Goal: Task Accomplishment & Management: Manage account settings

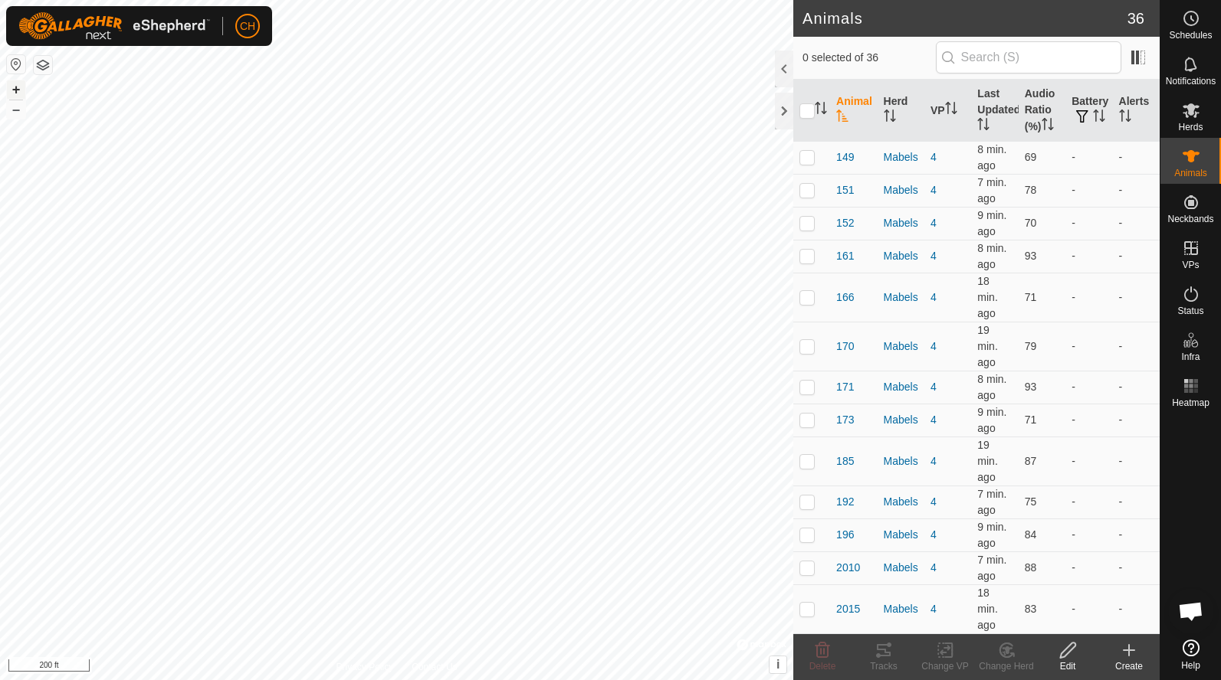
click at [12, 90] on button "+" at bounding box center [16, 89] width 18 height 18
click at [17, 89] on button "+" at bounding box center [16, 89] width 18 height 18
click at [15, 118] on button "–" at bounding box center [16, 109] width 18 height 18
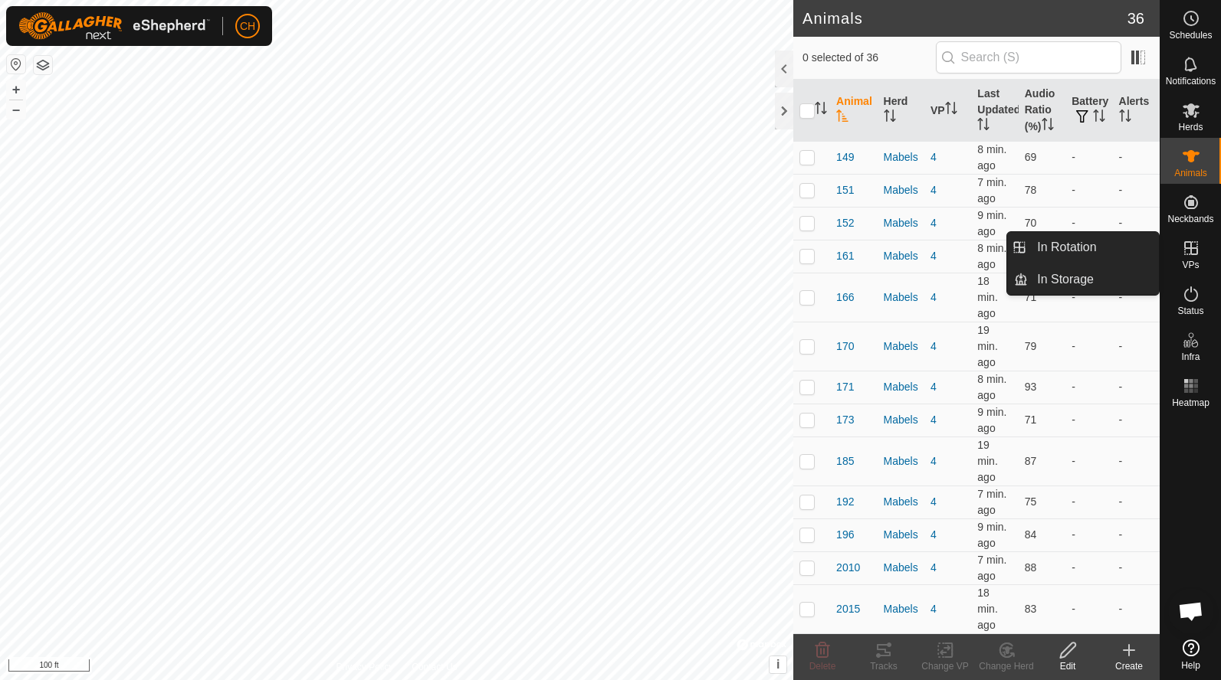
click at [1206, 254] on div "VPs" at bounding box center [1190, 253] width 61 height 46
click at [1120, 241] on link "In Rotation" at bounding box center [1093, 247] width 131 height 31
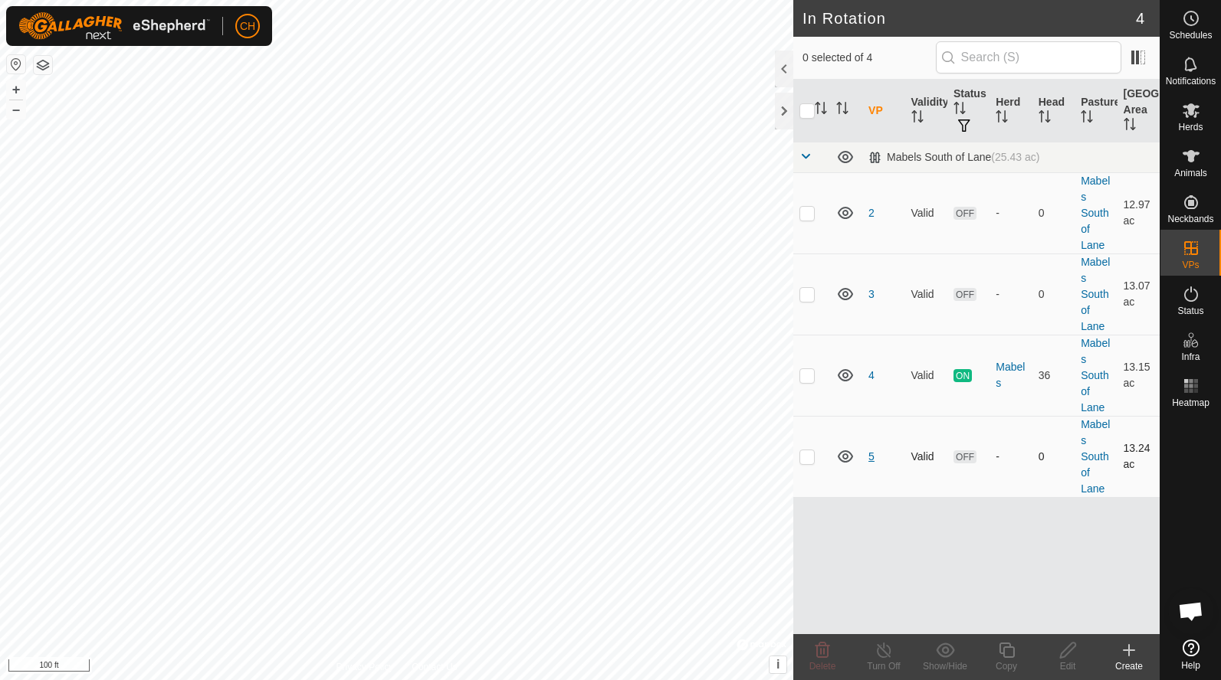
click at [873, 461] on link "5" at bounding box center [871, 457] width 6 height 12
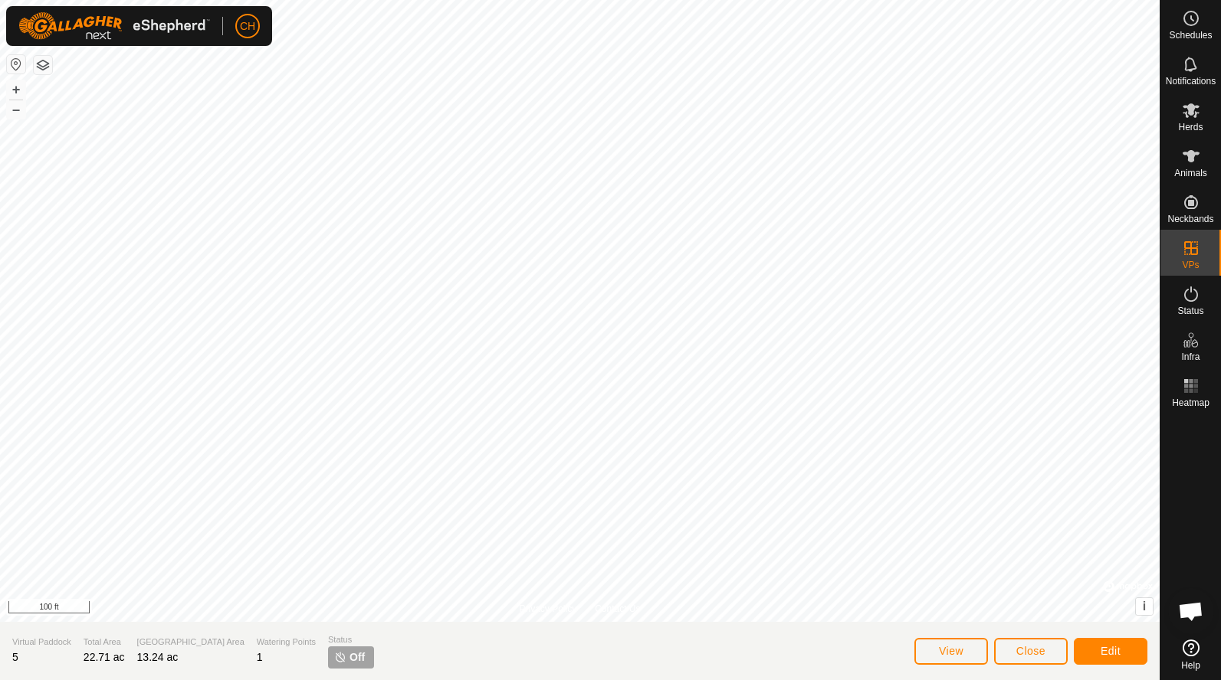
click at [1025, 655] on span "Close" at bounding box center [1030, 651] width 29 height 12
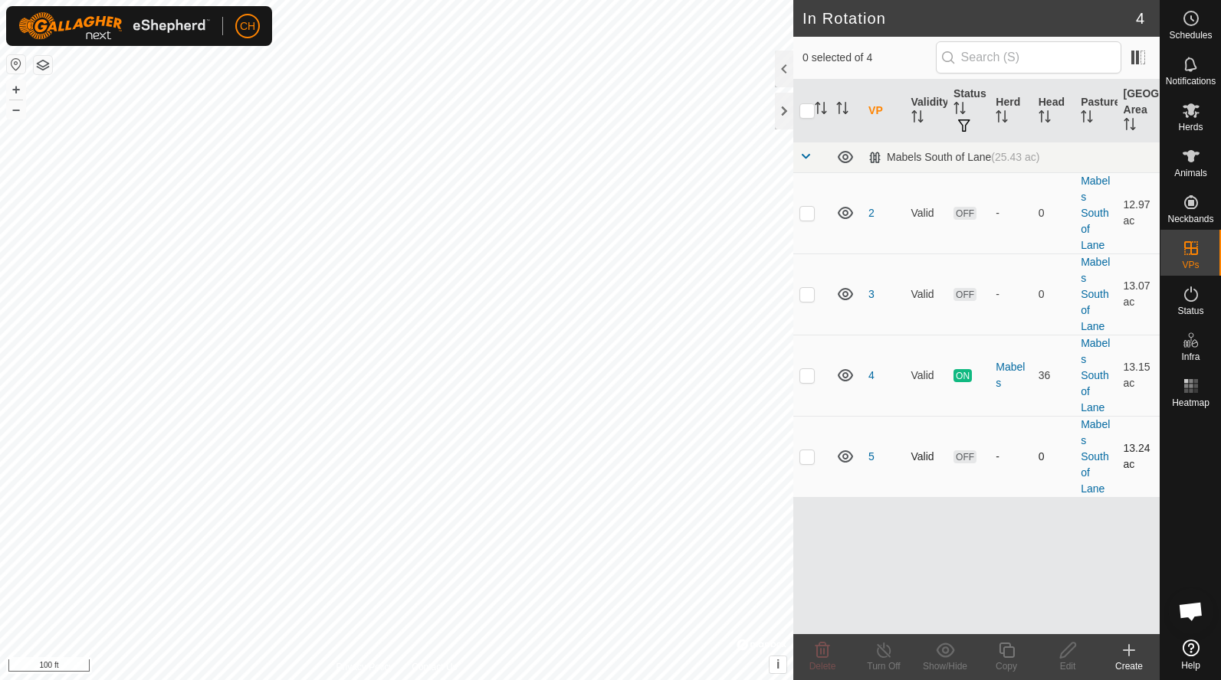
click at [805, 456] on p-checkbox at bounding box center [806, 457] width 15 height 12
checkbox input "true"
click at [1132, 657] on icon at bounding box center [1128, 650] width 18 height 18
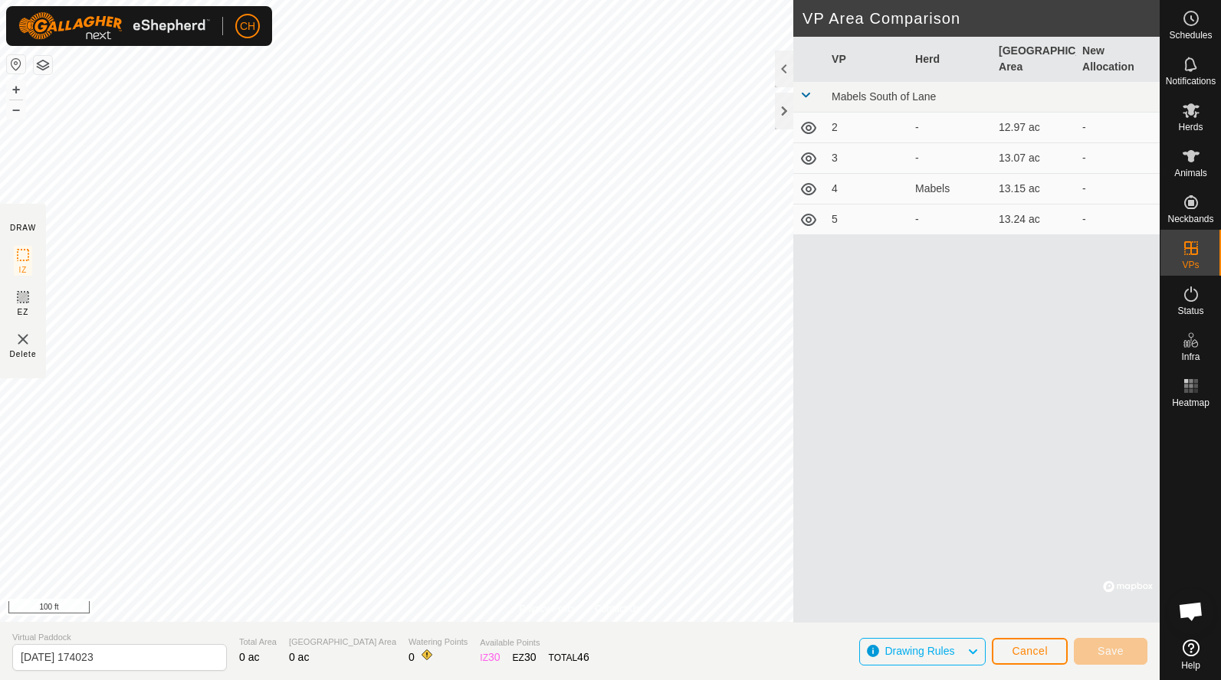
click at [836, 218] on td "5" at bounding box center [867, 220] width 84 height 31
click at [1028, 652] on span "Cancel" at bounding box center [1029, 651] width 36 height 12
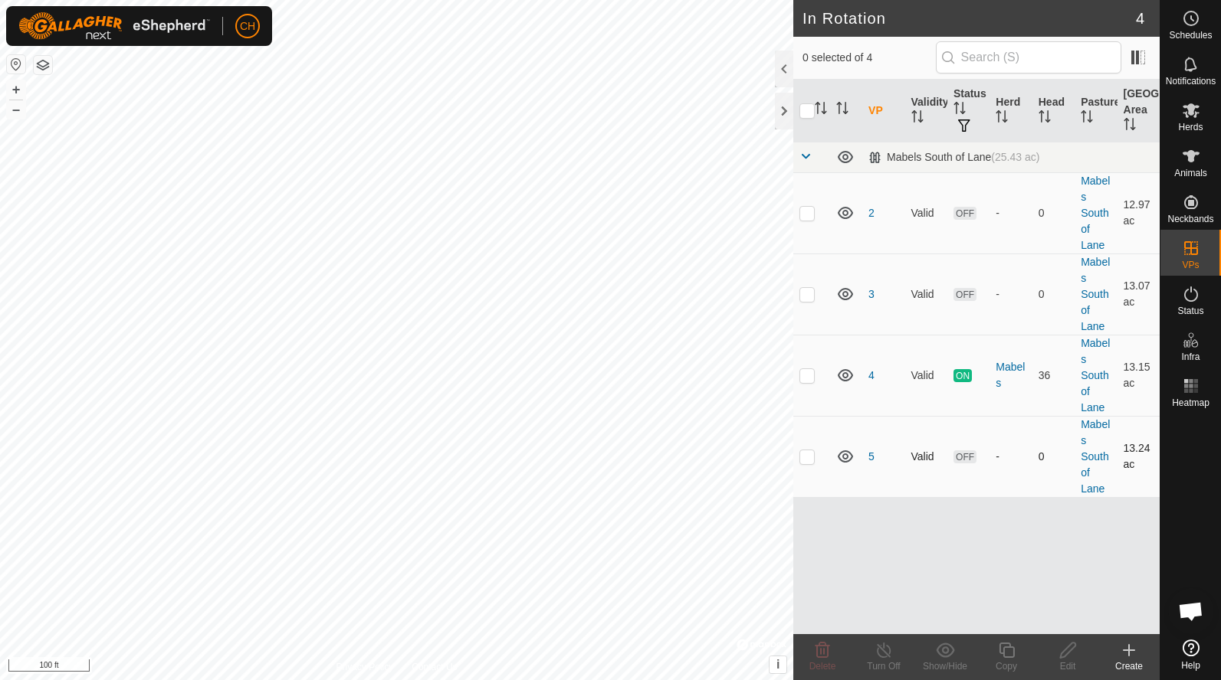
click at [805, 456] on p-checkbox at bounding box center [806, 457] width 15 height 12
checkbox input "true"
click at [1005, 663] on div "Copy" at bounding box center [1005, 667] width 61 height 14
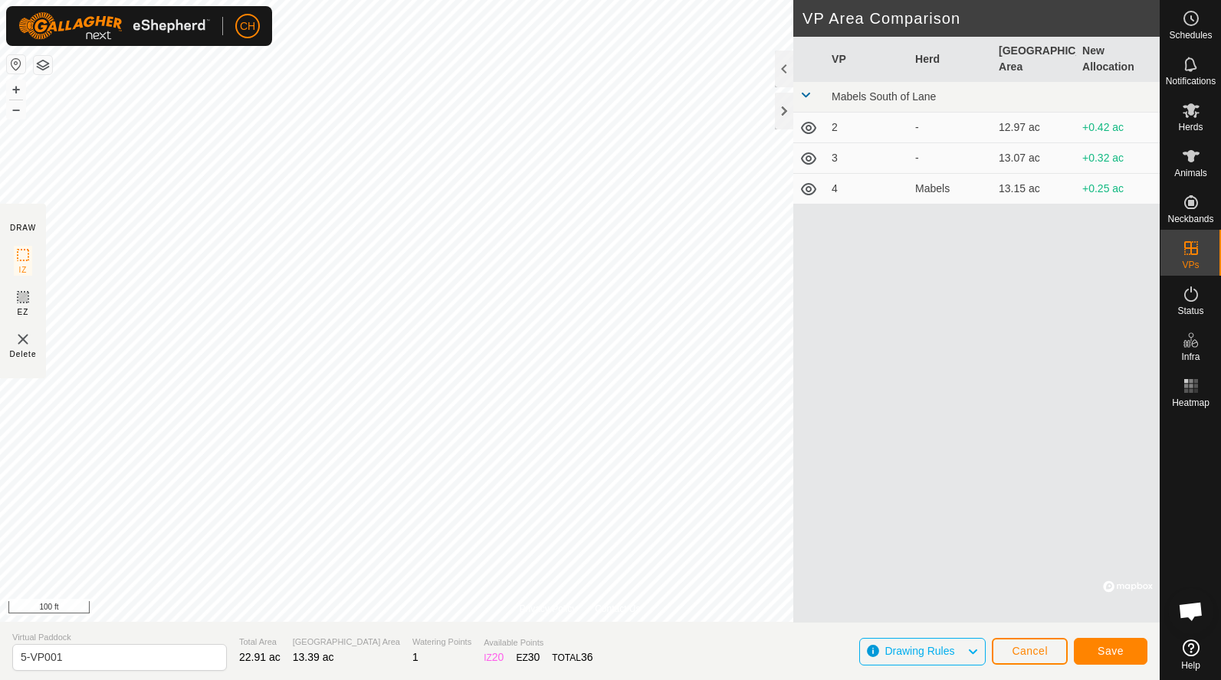
click at [1105, 655] on span "Save" at bounding box center [1110, 651] width 26 height 12
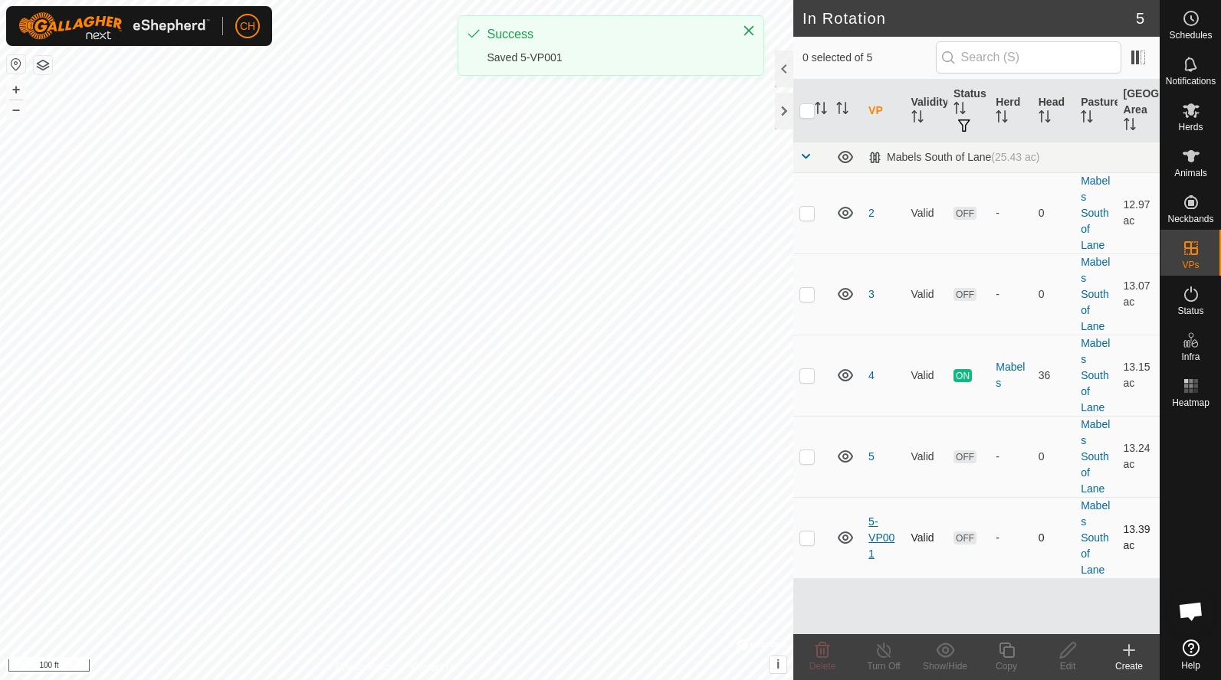
click at [880, 535] on link "5-VP001" at bounding box center [881, 538] width 26 height 44
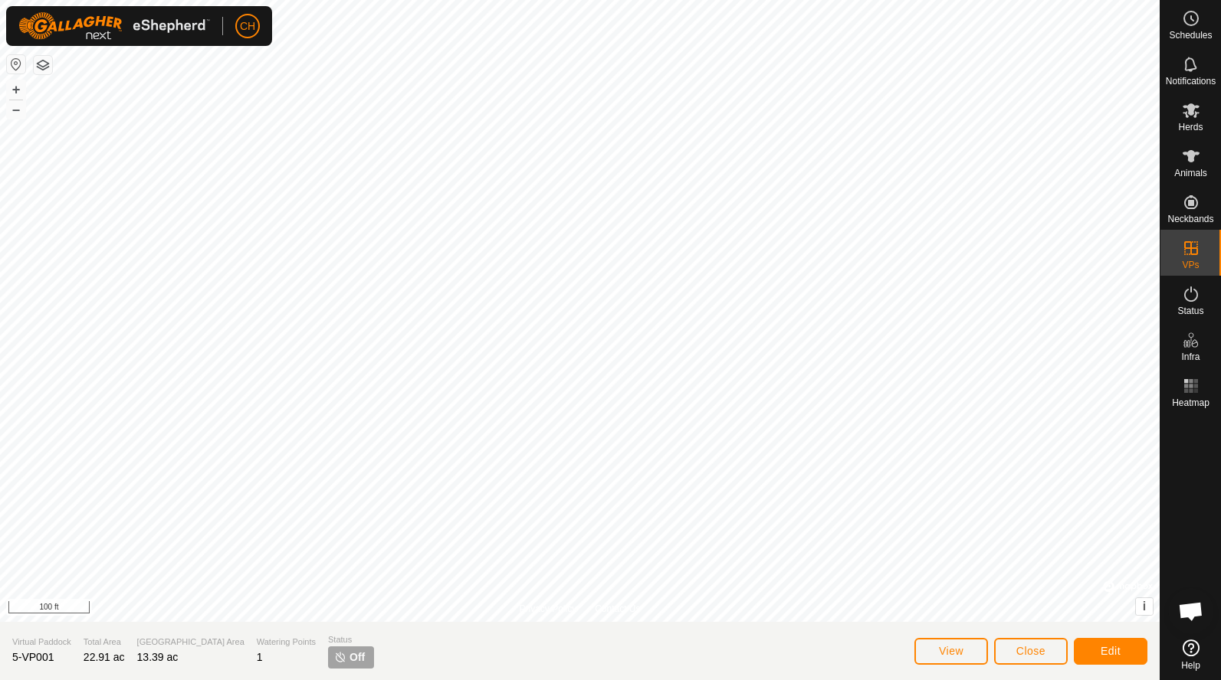
click at [1104, 649] on span "Edit" at bounding box center [1110, 651] width 20 height 12
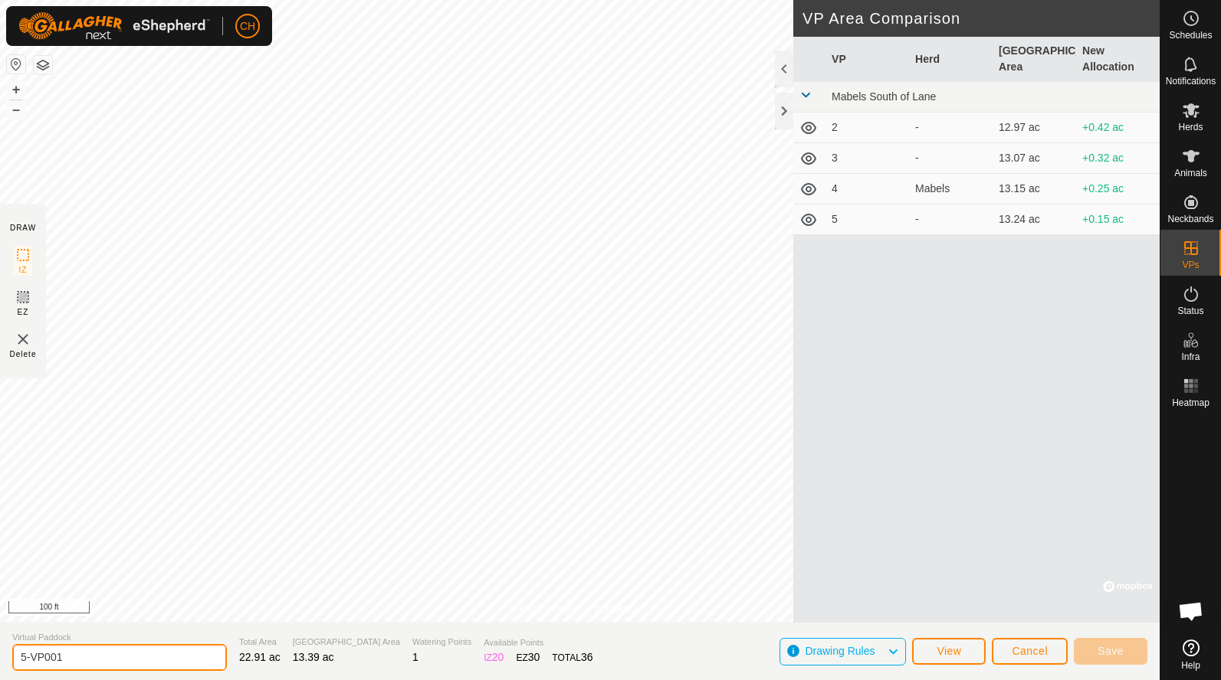
drag, startPoint x: 91, startPoint y: 664, endPoint x: -21, endPoint y: 652, distance: 112.5
click at [0, 652] on html "CH Schedules Notifications Herds Animals Neckbands VPs Status Infra Heatmap Hel…" at bounding box center [610, 340] width 1221 height 680
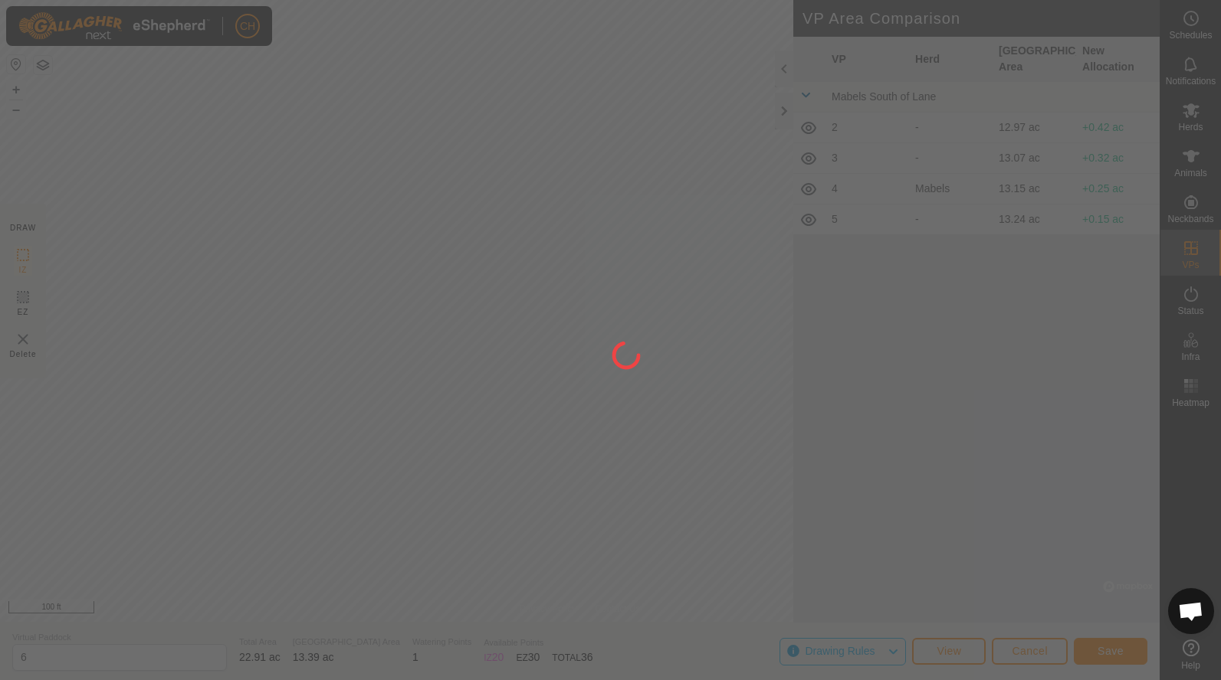
type input "5-VP001"
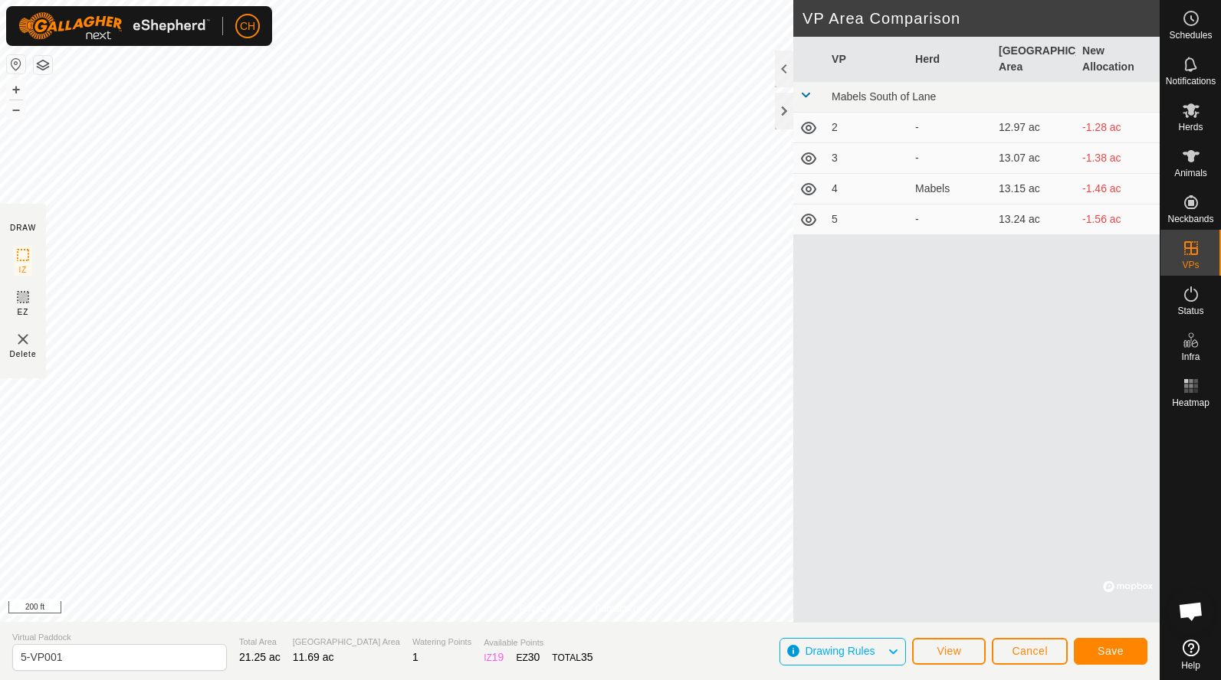
click at [1106, 654] on span "Save" at bounding box center [1110, 651] width 26 height 12
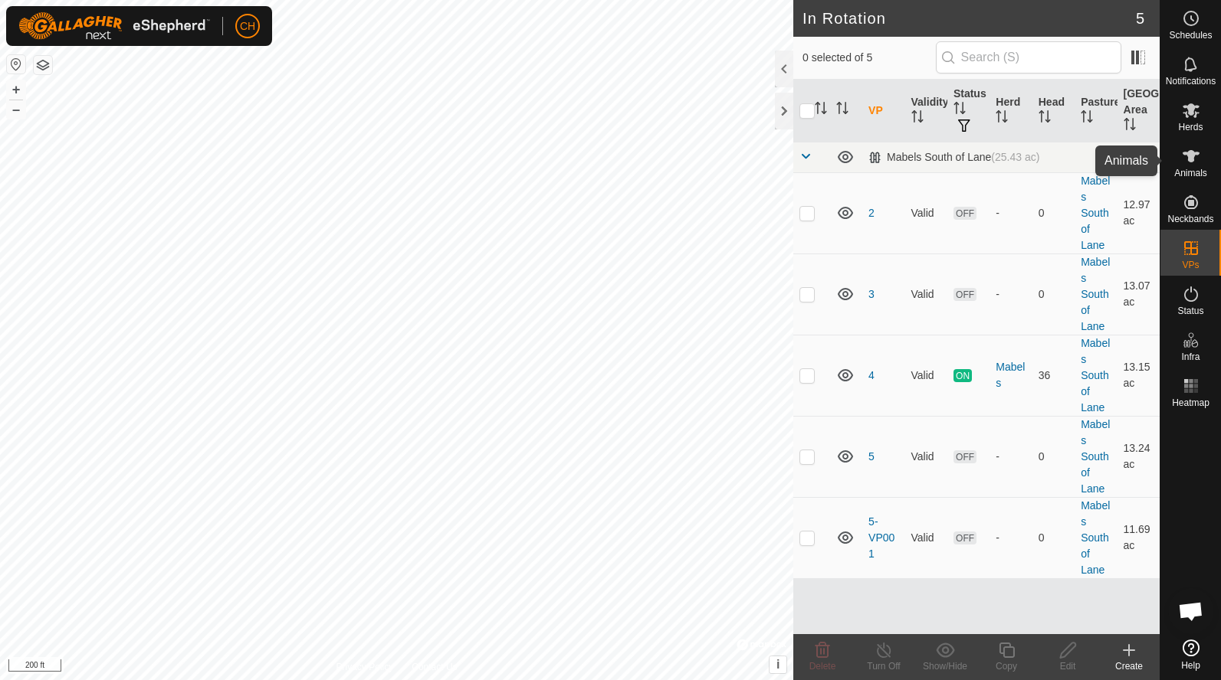
click at [1186, 162] on icon at bounding box center [1191, 156] width 18 height 18
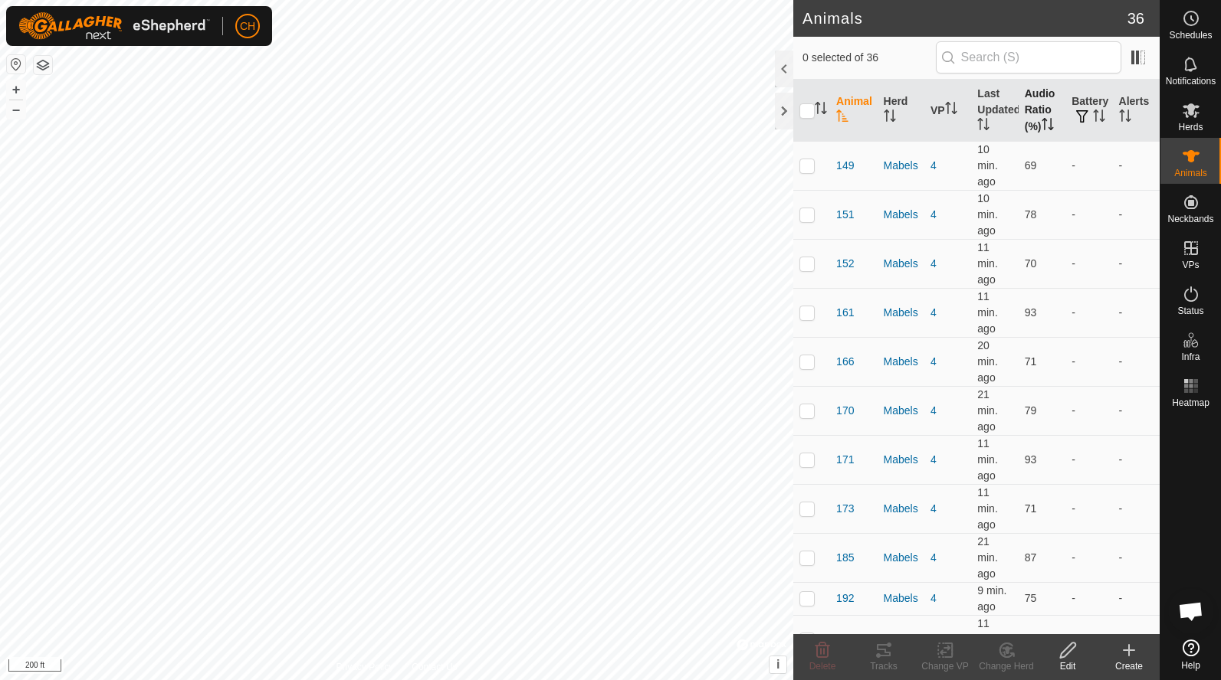
click at [1043, 103] on th "Audio Ratio (%)" at bounding box center [1041, 111] width 47 height 62
click at [808, 167] on p-checkbox at bounding box center [806, 165] width 15 height 12
checkbox input "true"
click at [806, 206] on td at bounding box center [811, 214] width 37 height 49
checkbox input "true"
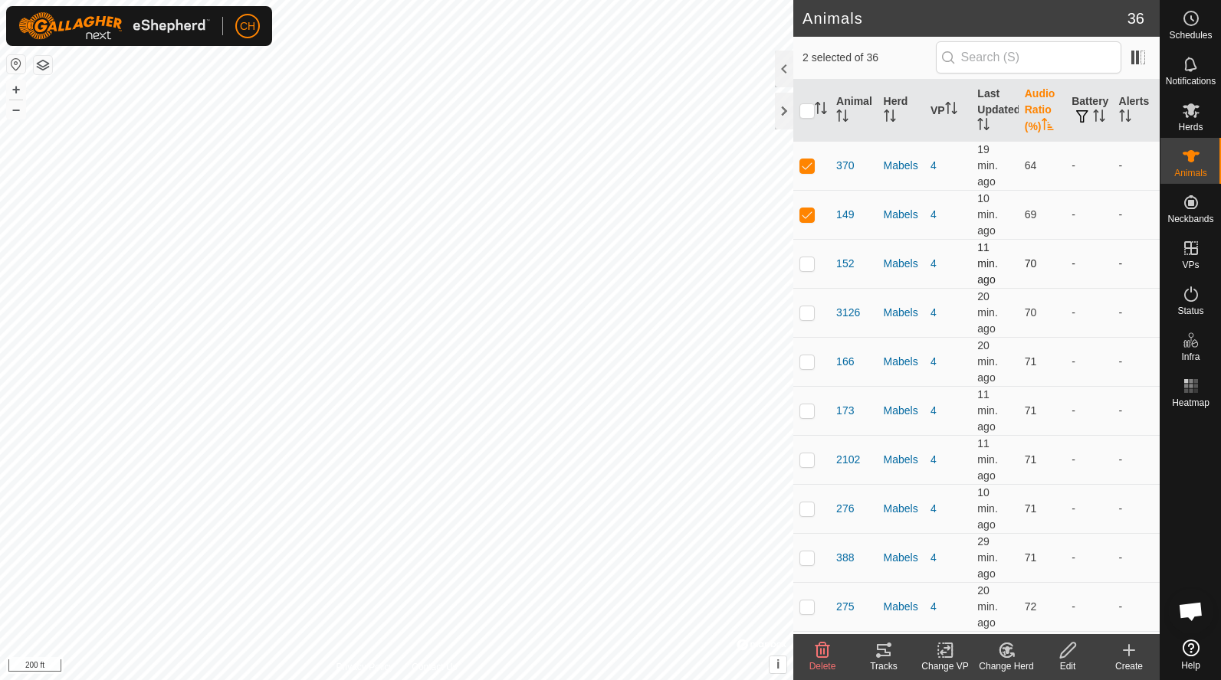
click at [808, 261] on p-checkbox at bounding box center [806, 263] width 15 height 12
checkbox input "true"
click at [811, 306] on p-checkbox at bounding box center [806, 312] width 15 height 12
checkbox input "true"
click at [807, 356] on p-checkbox at bounding box center [806, 362] width 15 height 12
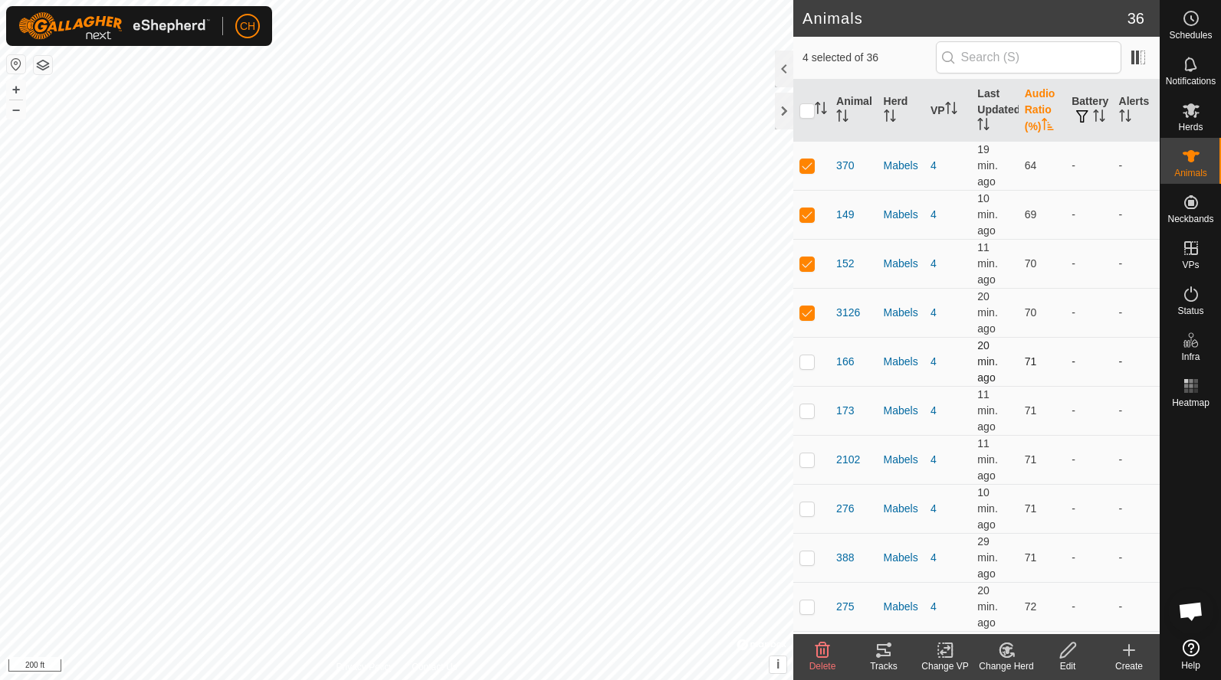
checkbox input "true"
click at [807, 405] on p-checkbox at bounding box center [806, 411] width 15 height 12
checkbox input "true"
click at [812, 454] on p-checkbox at bounding box center [806, 460] width 15 height 12
checkbox input "true"
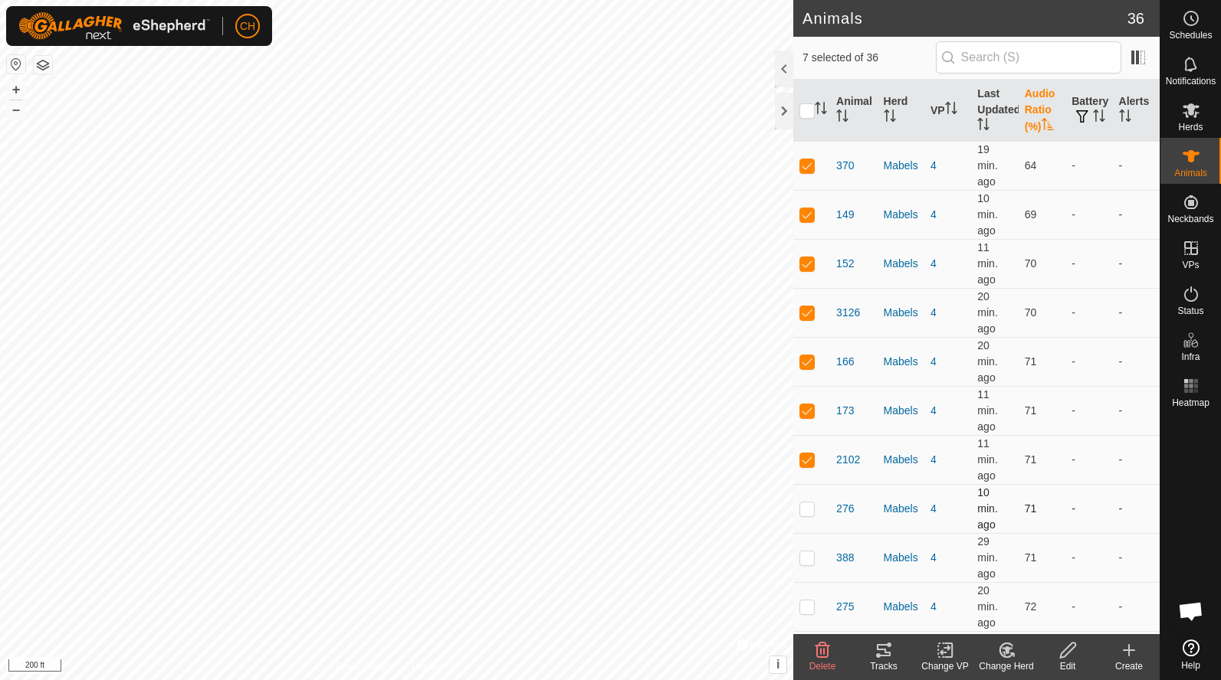
click at [814, 503] on p-checkbox at bounding box center [806, 509] width 15 height 12
checkbox input "true"
click at [813, 533] on td at bounding box center [811, 557] width 37 height 49
checkbox input "true"
click at [894, 665] on div "Tracks" at bounding box center [883, 667] width 61 height 14
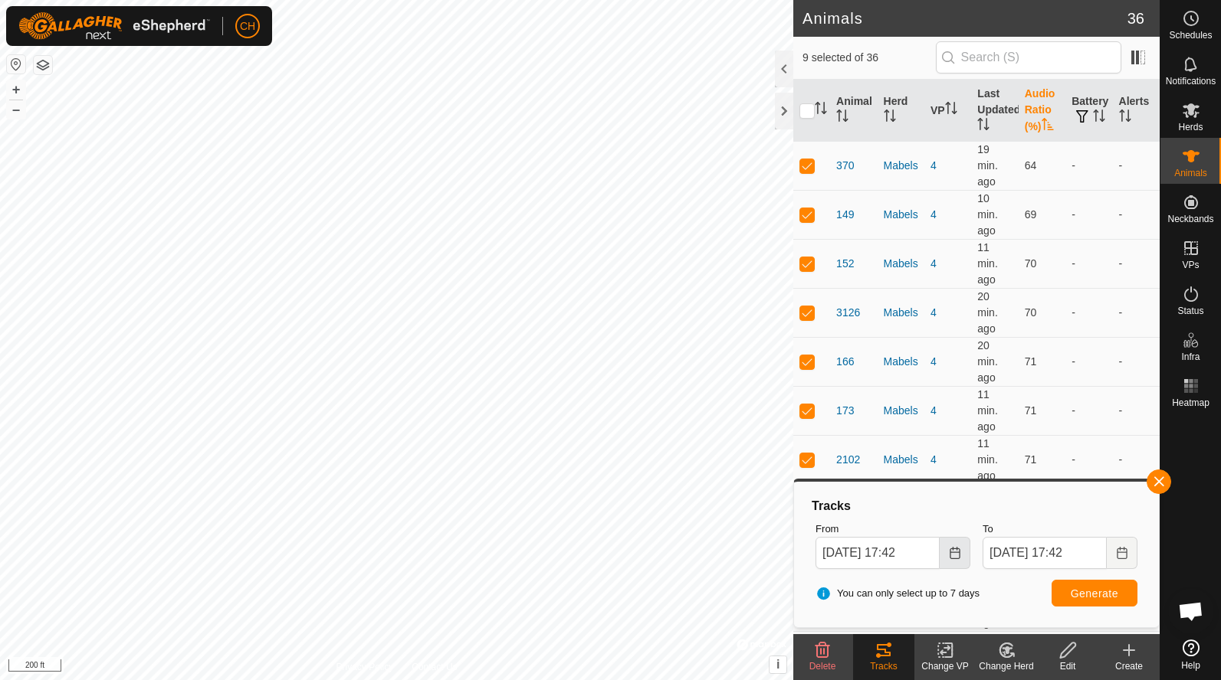
click at [951, 559] on button "Choose Date" at bounding box center [954, 553] width 31 height 32
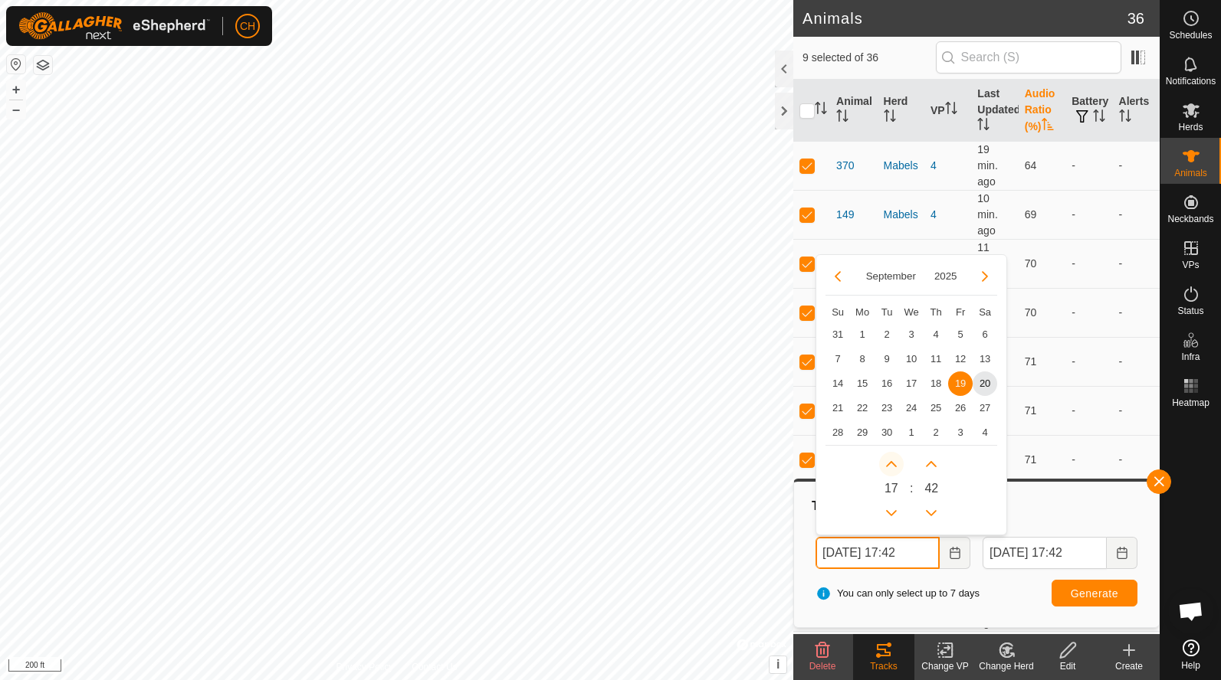
click at [892, 463] on button "Next Hour" at bounding box center [891, 464] width 25 height 25
click at [893, 464] on span "Next Hour" at bounding box center [893, 464] width 0 height 0
click at [892, 463] on button "Next Hour" at bounding box center [891, 464] width 25 height 25
click at [892, 463] on icon "Next Hour" at bounding box center [891, 464] width 11 height 6
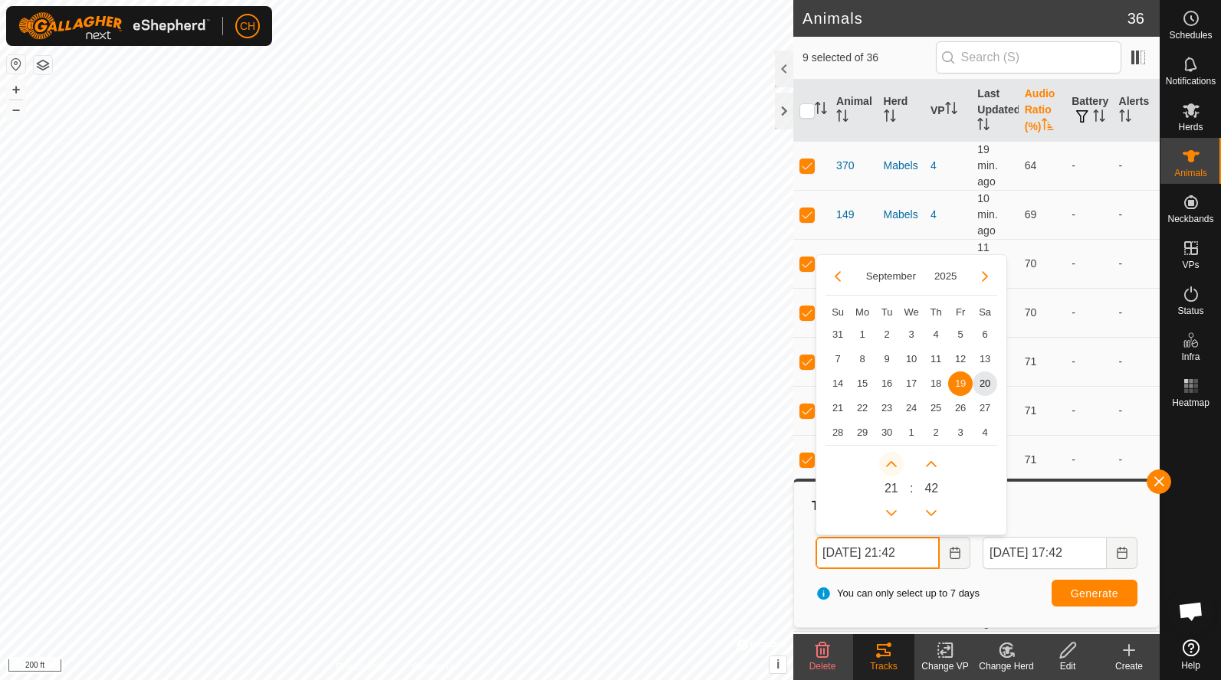
type input "[DATE] 22:42"
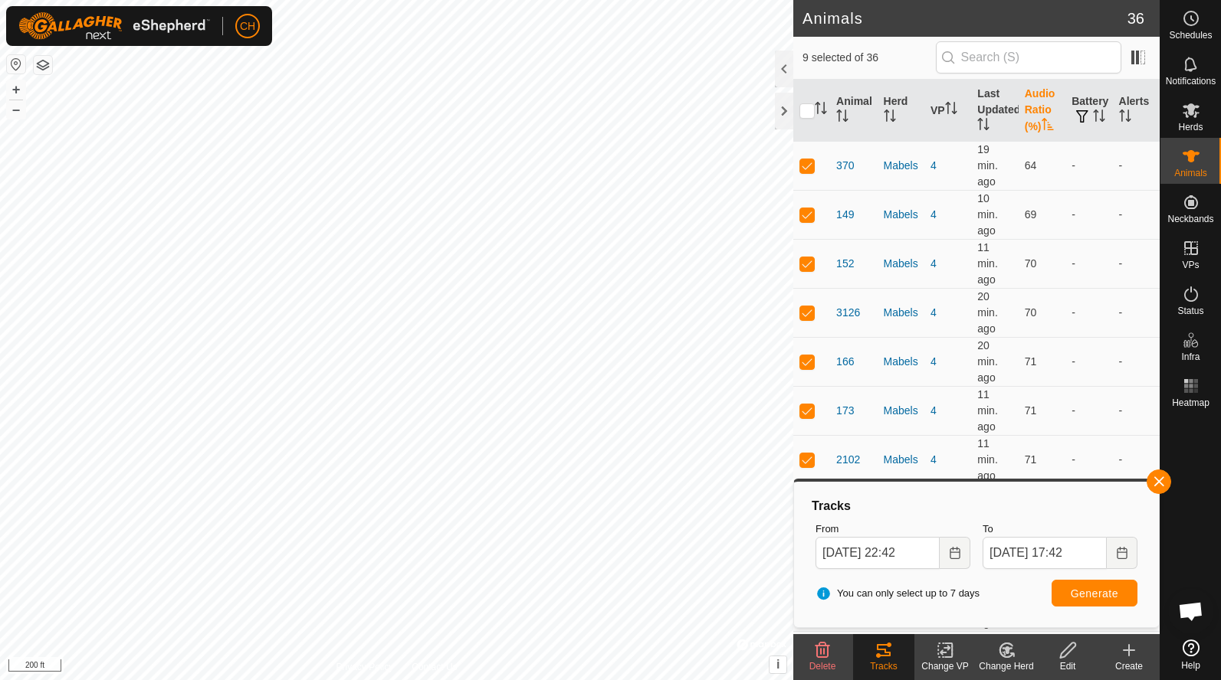
click at [1083, 596] on span "Generate" at bounding box center [1094, 594] width 48 height 12
click at [13, 92] on button "+" at bounding box center [16, 89] width 18 height 18
click at [21, 93] on button "+" at bounding box center [16, 89] width 18 height 18
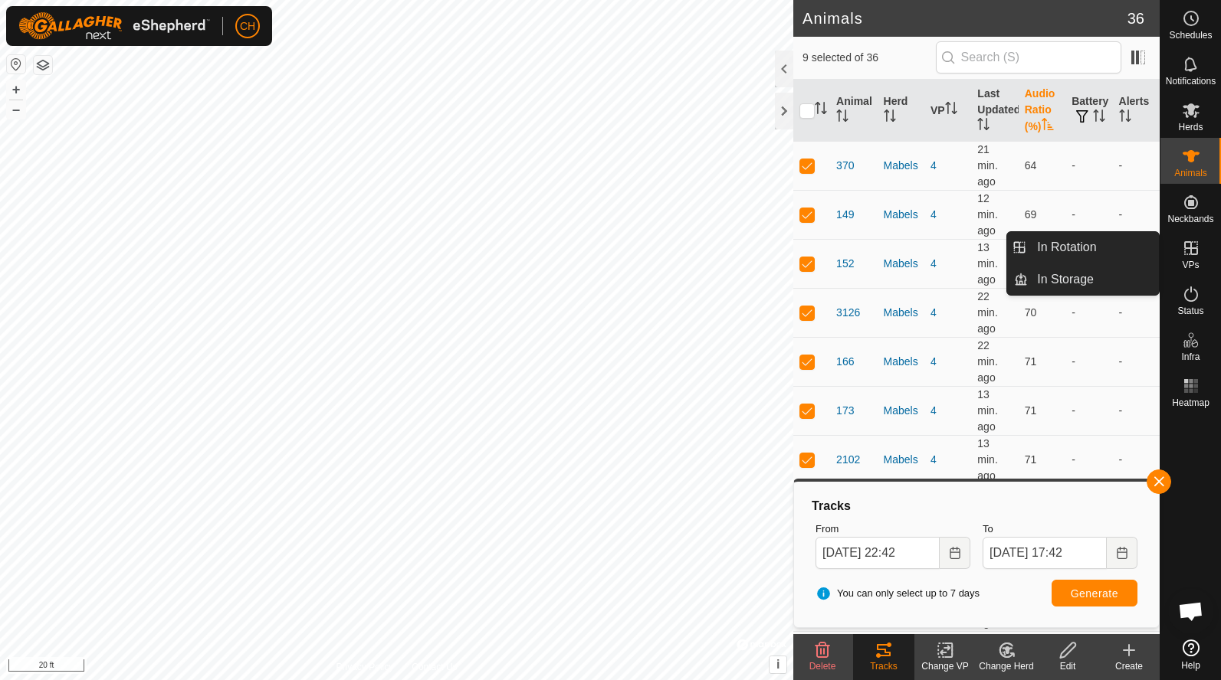
click at [1193, 267] on span "VPs" at bounding box center [1190, 265] width 17 height 9
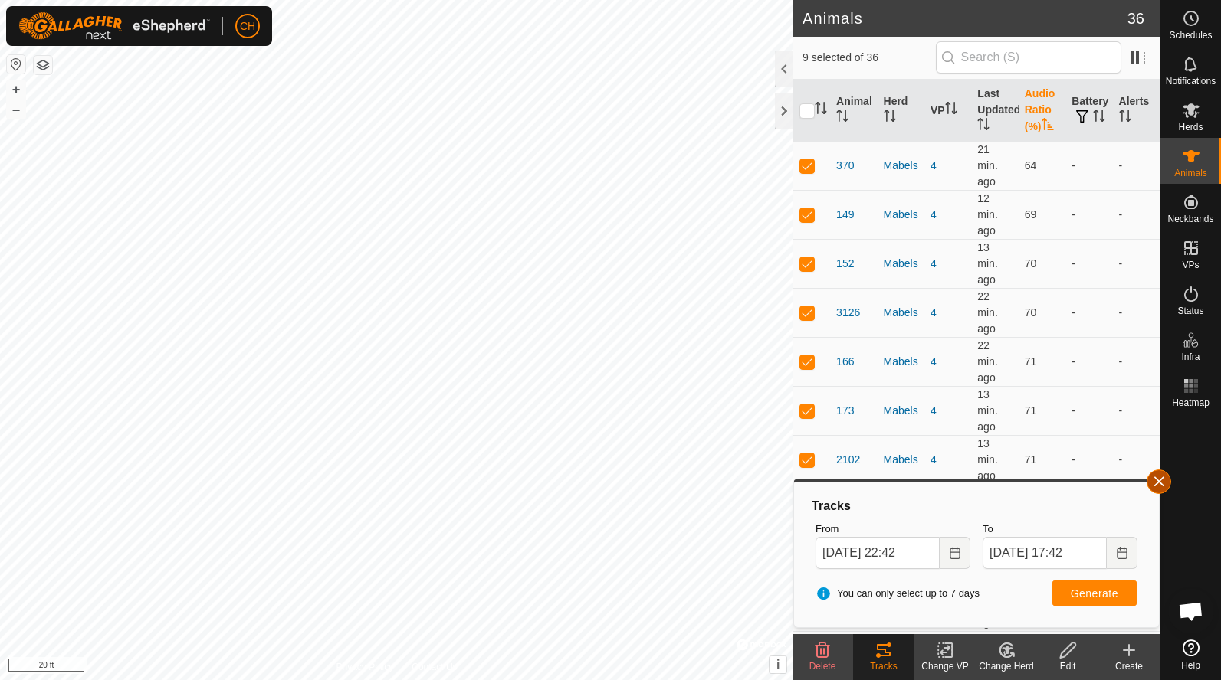
click at [1155, 488] on button "button" at bounding box center [1158, 482] width 25 height 25
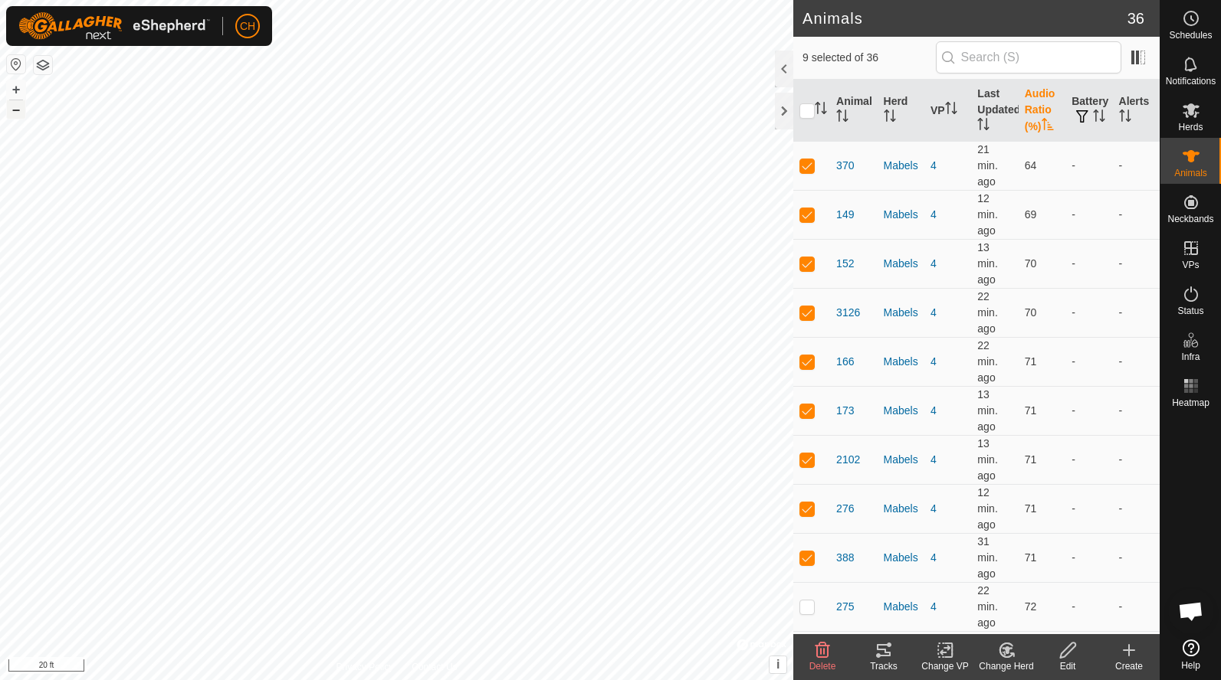
click at [16, 116] on button "–" at bounding box center [16, 109] width 18 height 18
click at [809, 114] on input "checkbox" at bounding box center [806, 110] width 15 height 15
checkbox input "true"
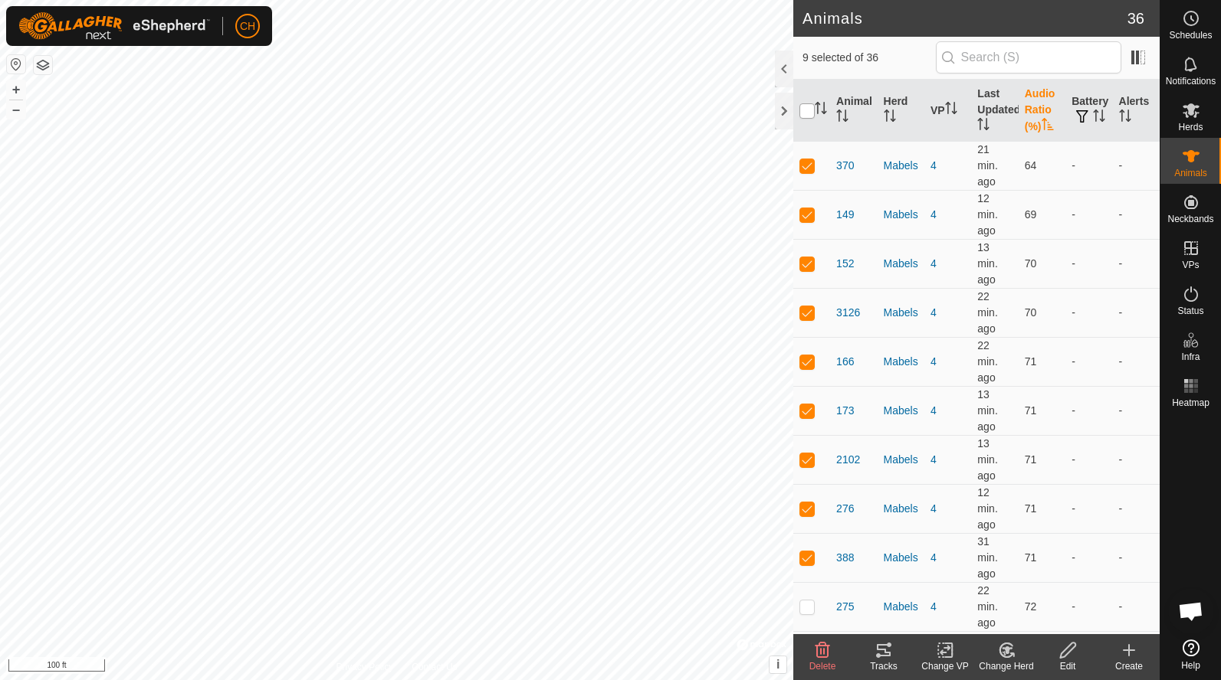
checkbox input "true"
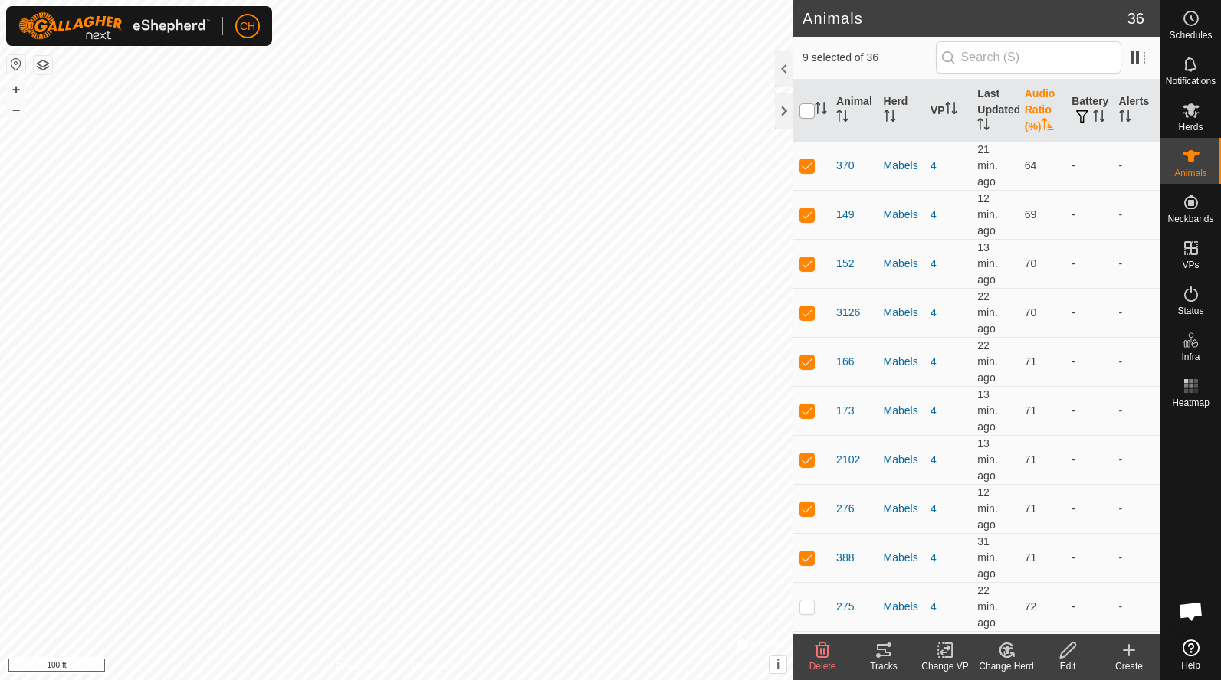
checkbox input "true"
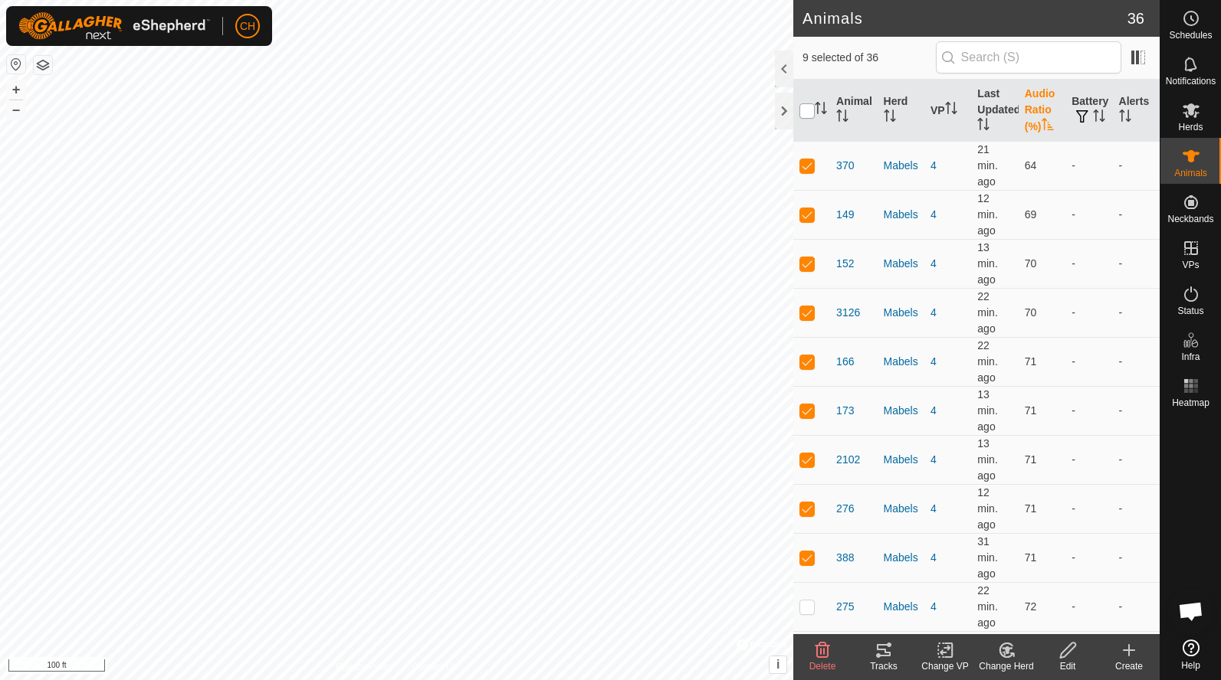
checkbox input "true"
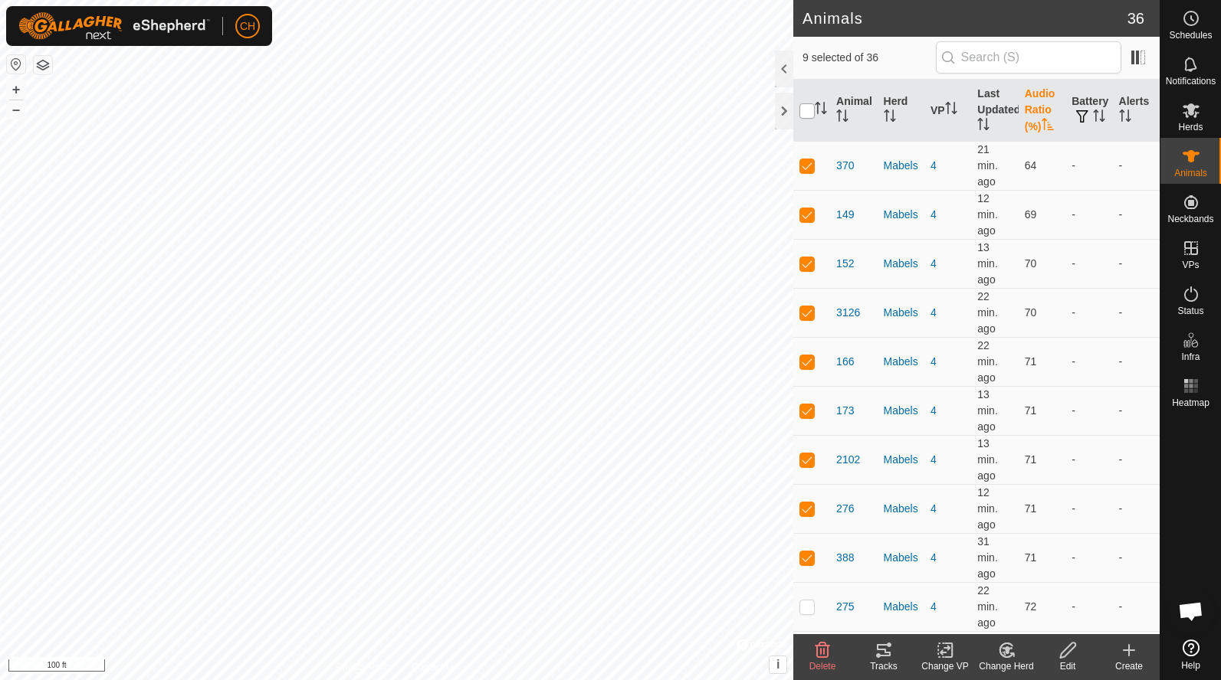
checkbox input "true"
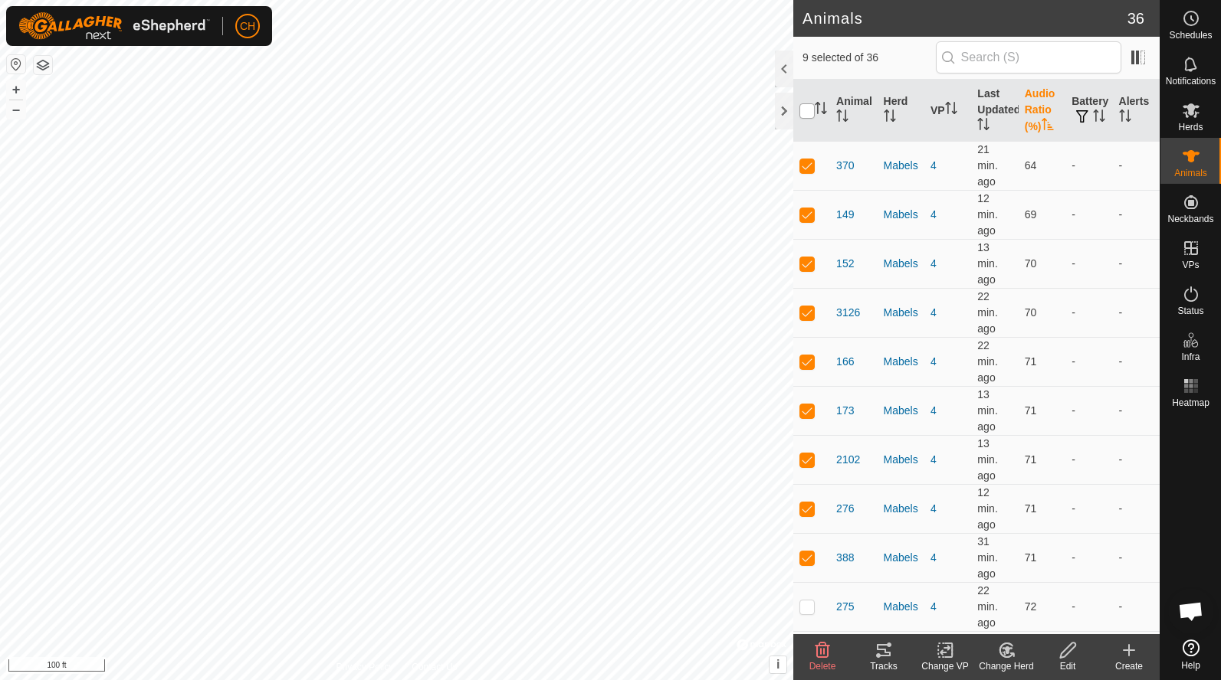
checkbox input "true"
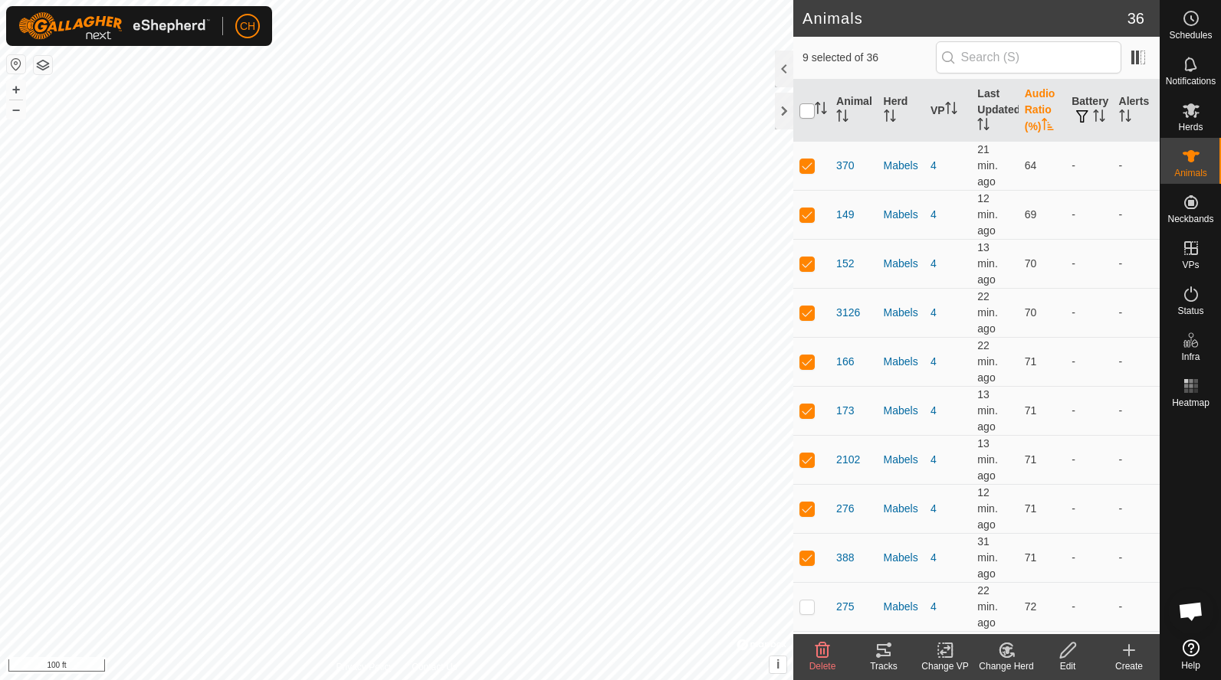
checkbox input "true"
click at [809, 114] on input "checkbox" at bounding box center [806, 110] width 15 height 15
checkbox input "false"
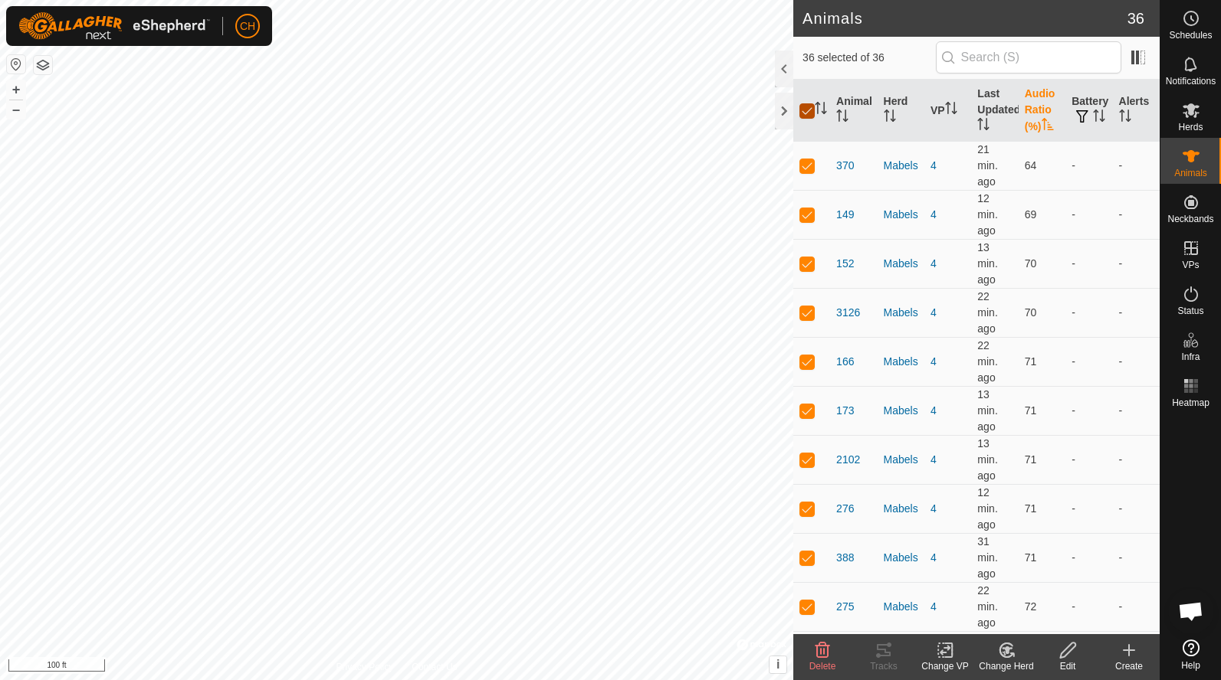
checkbox input "false"
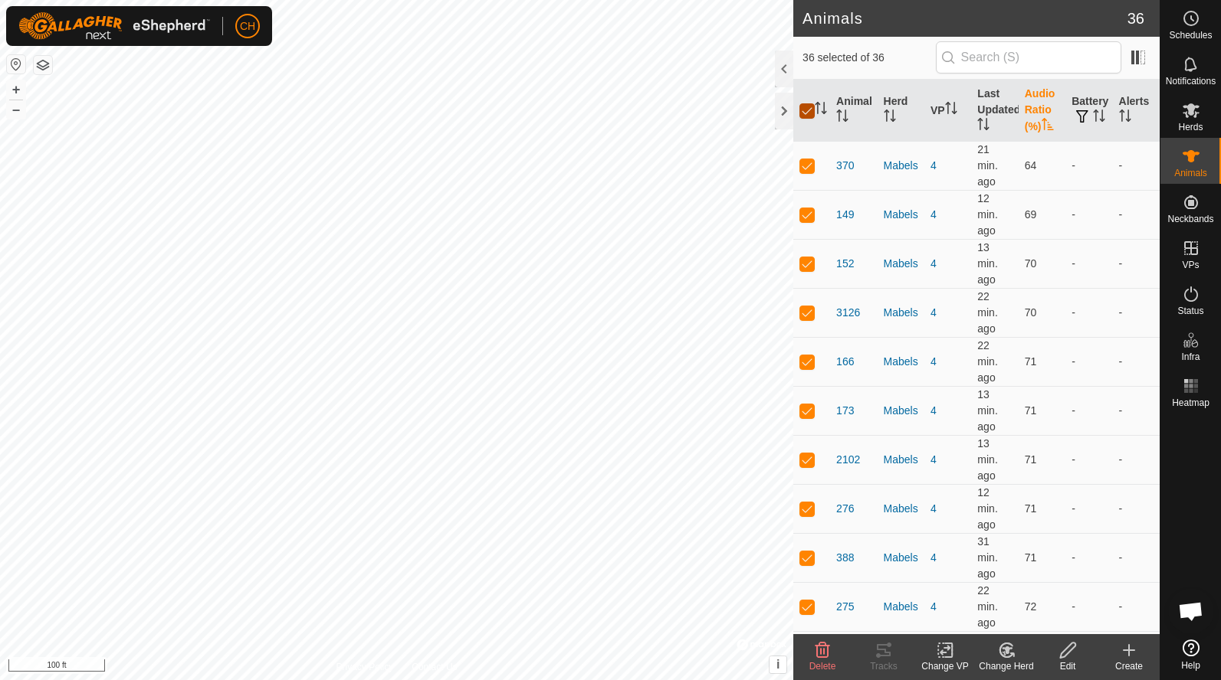
checkbox input "false"
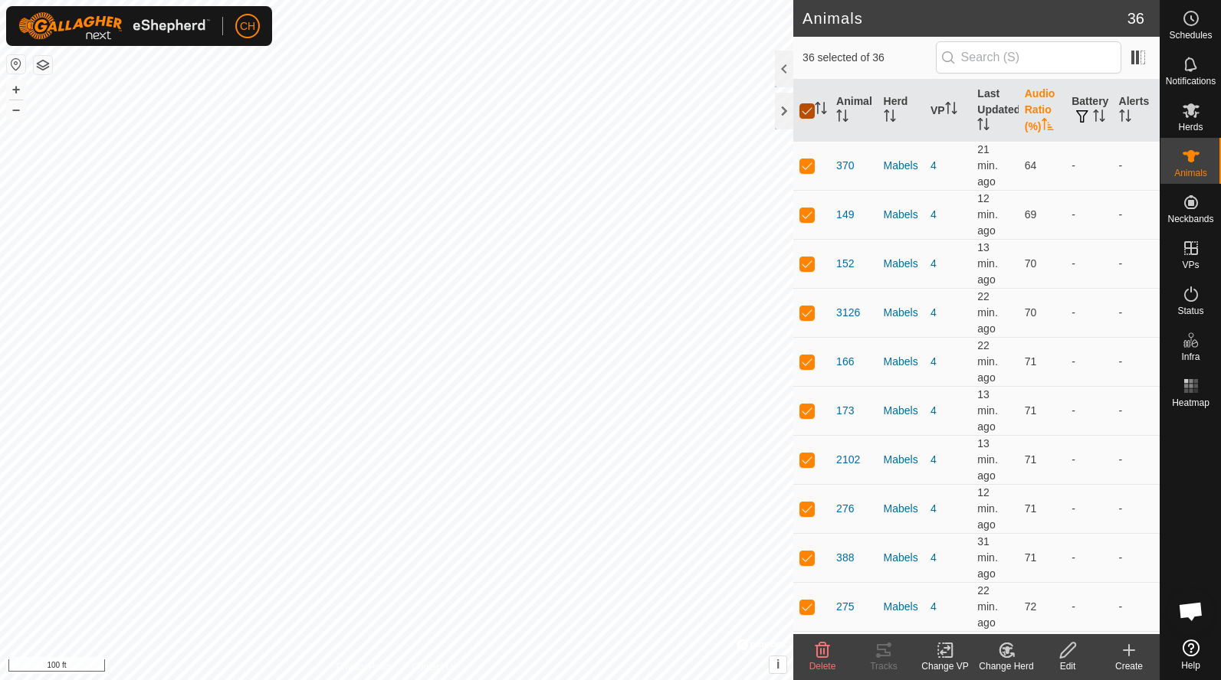
checkbox input "false"
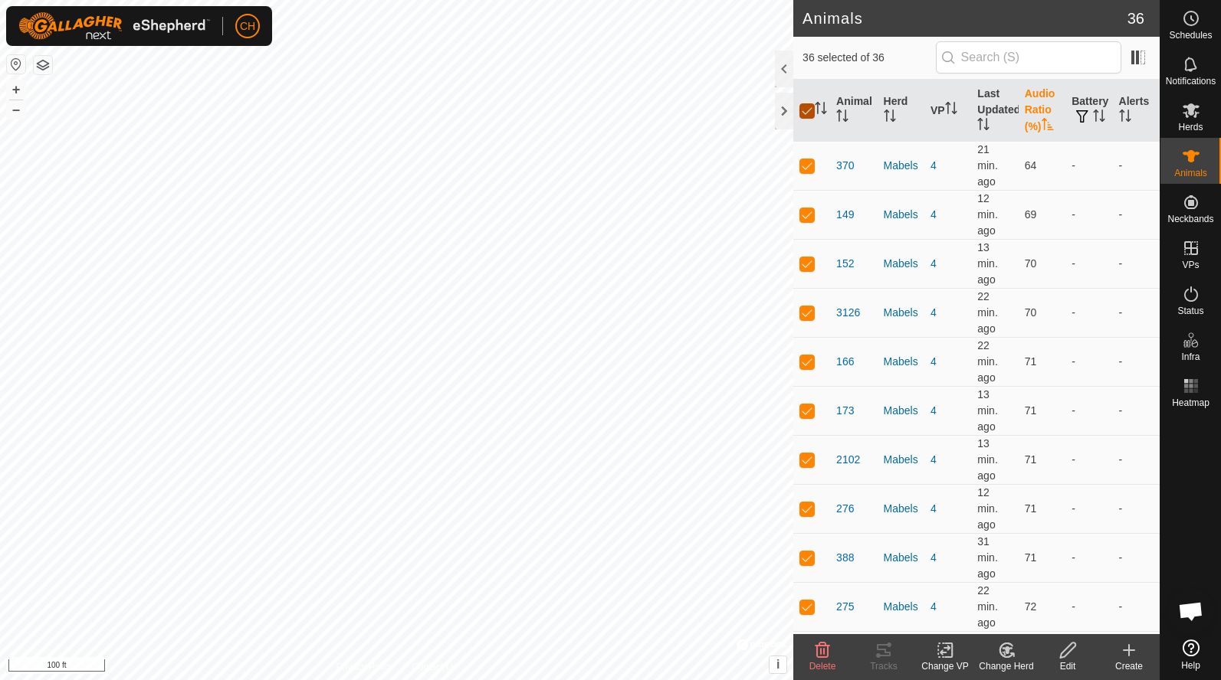
checkbox input "false"
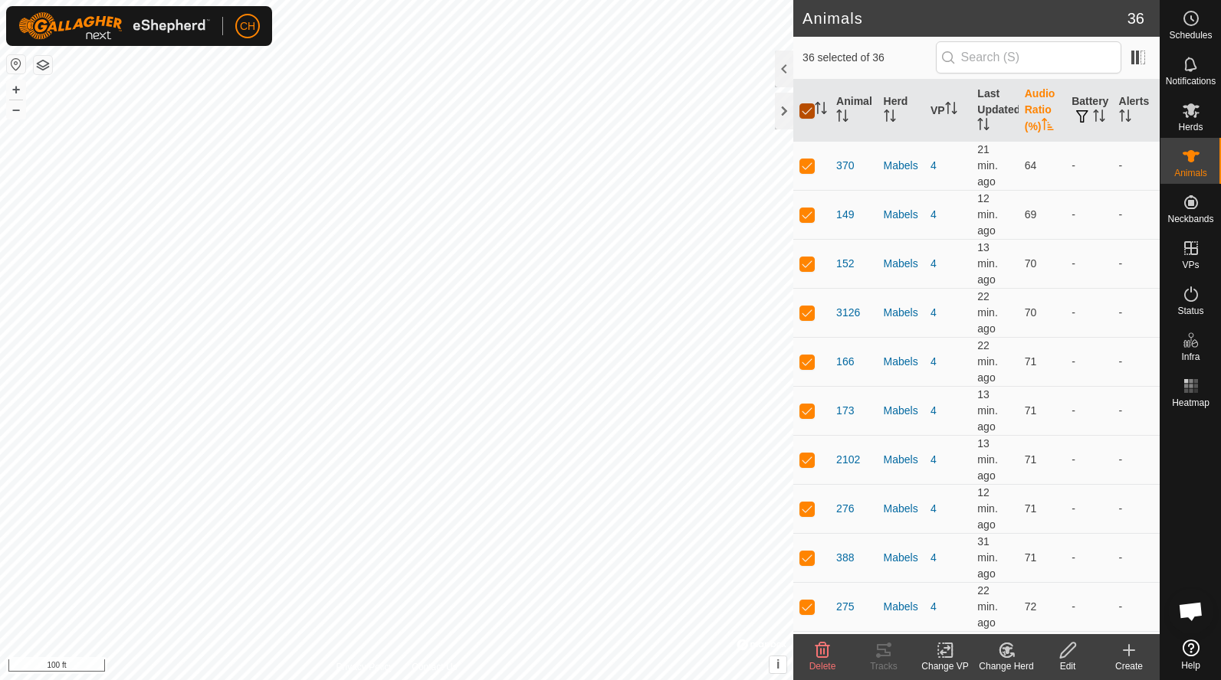
checkbox input "false"
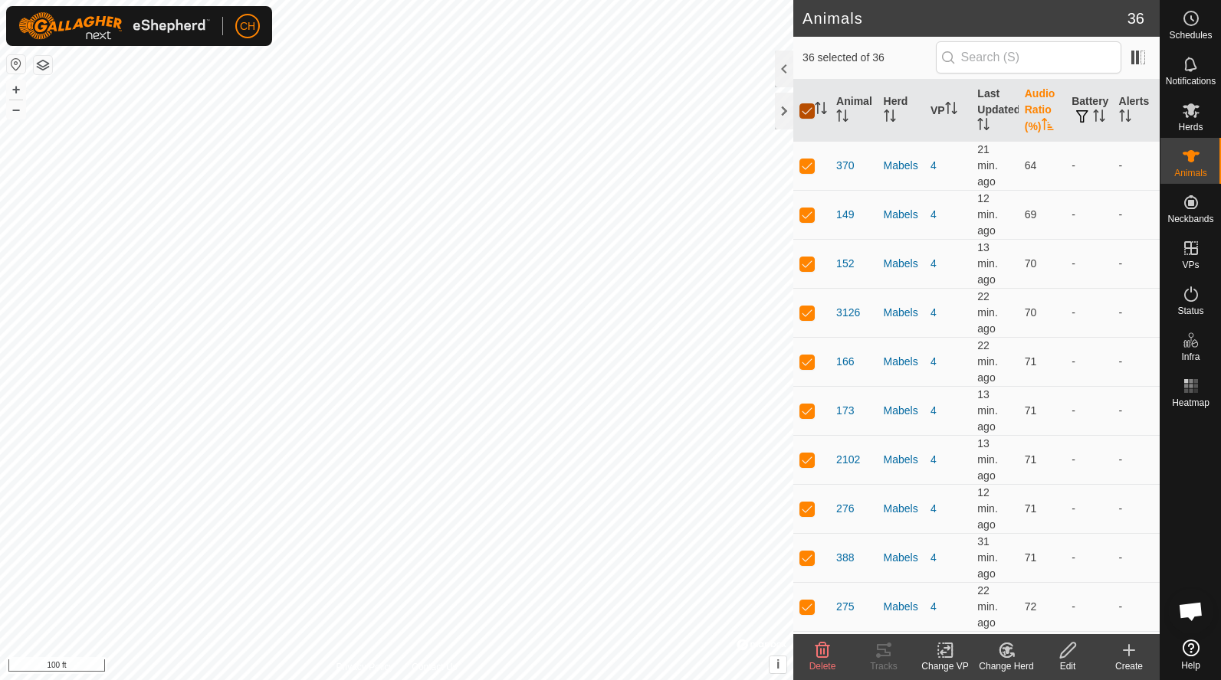
checkbox input "false"
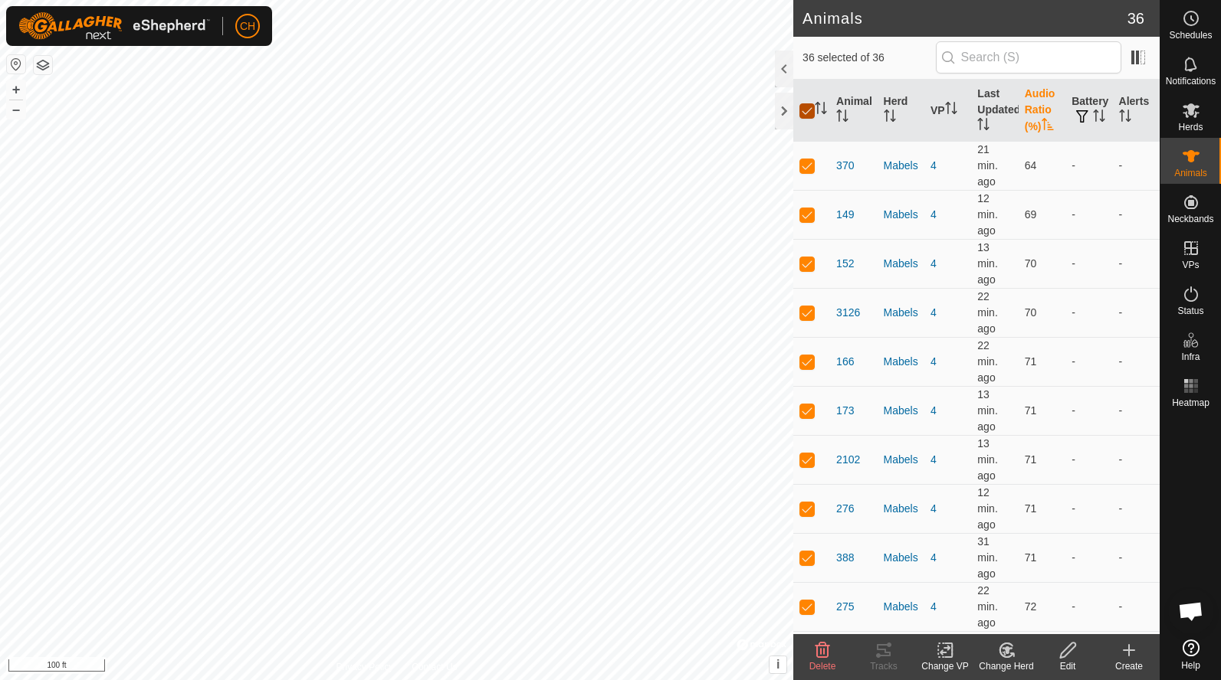
checkbox input "false"
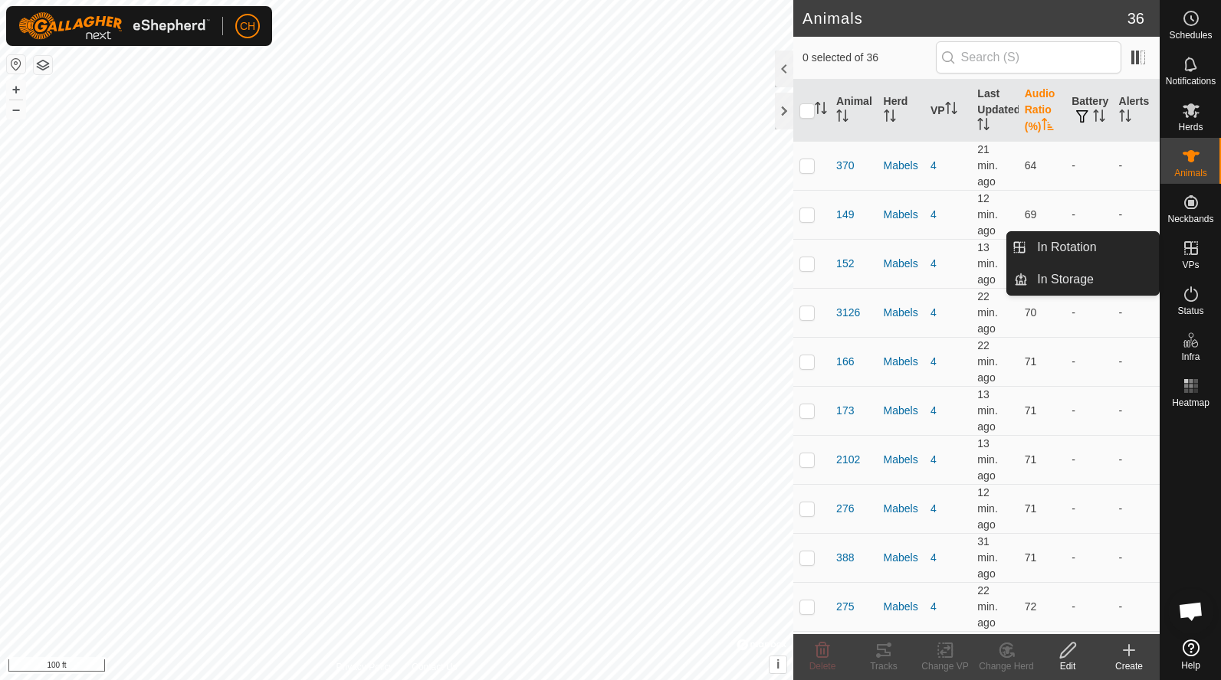
click at [1192, 244] on icon at bounding box center [1191, 248] width 18 height 18
click at [1191, 256] on icon at bounding box center [1191, 248] width 18 height 18
click at [1087, 247] on link "In Rotation" at bounding box center [1093, 247] width 131 height 31
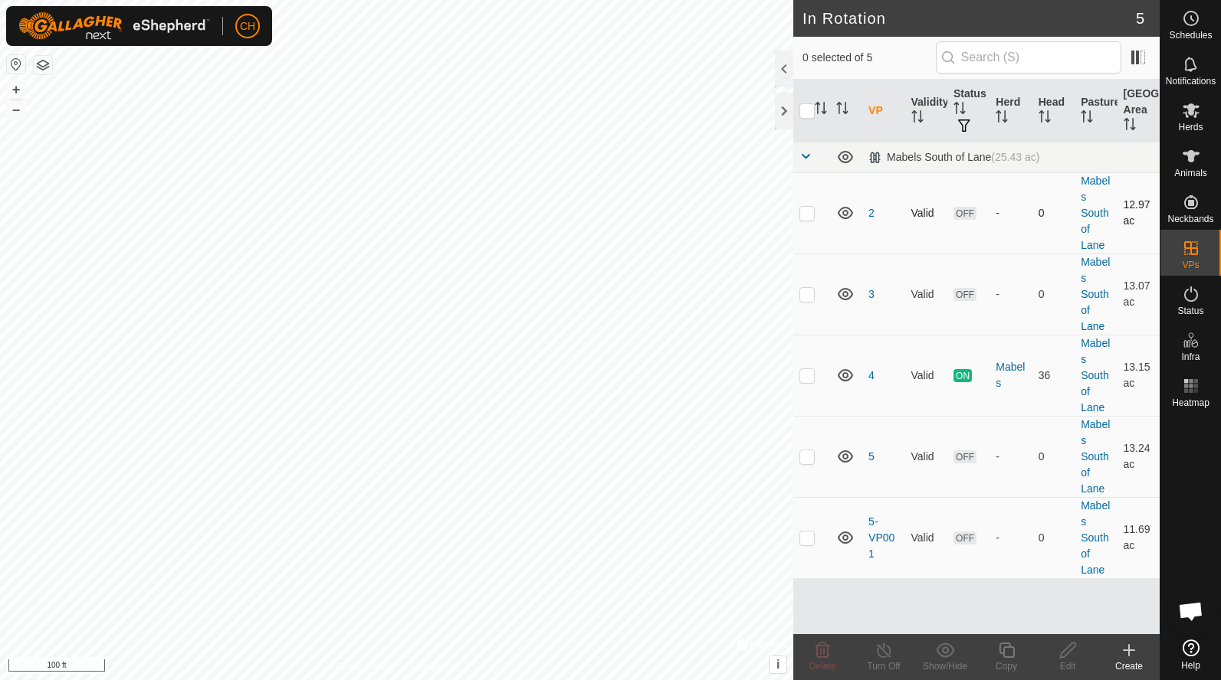
click at [802, 220] on td at bounding box center [811, 212] width 37 height 81
checkbox input "true"
click at [806, 300] on p-checkbox at bounding box center [806, 294] width 15 height 12
checkbox input "true"
click at [818, 653] on icon at bounding box center [822, 650] width 15 height 15
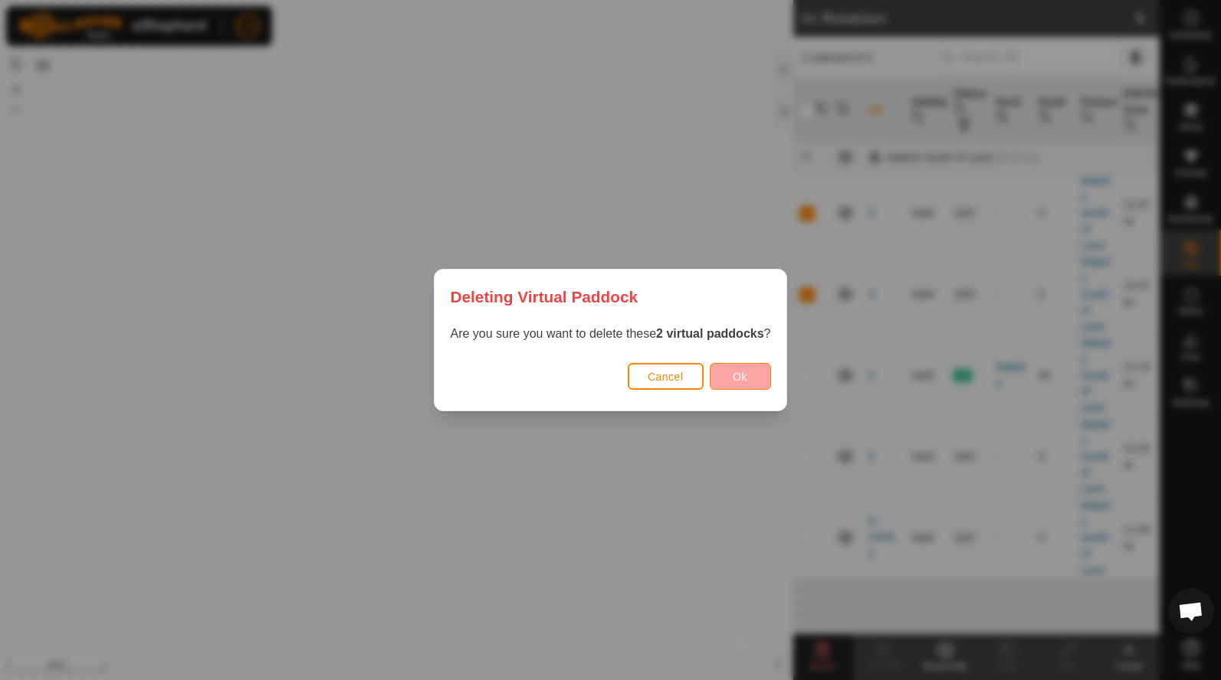
click at [746, 374] on span "Ok" at bounding box center [740, 377] width 15 height 12
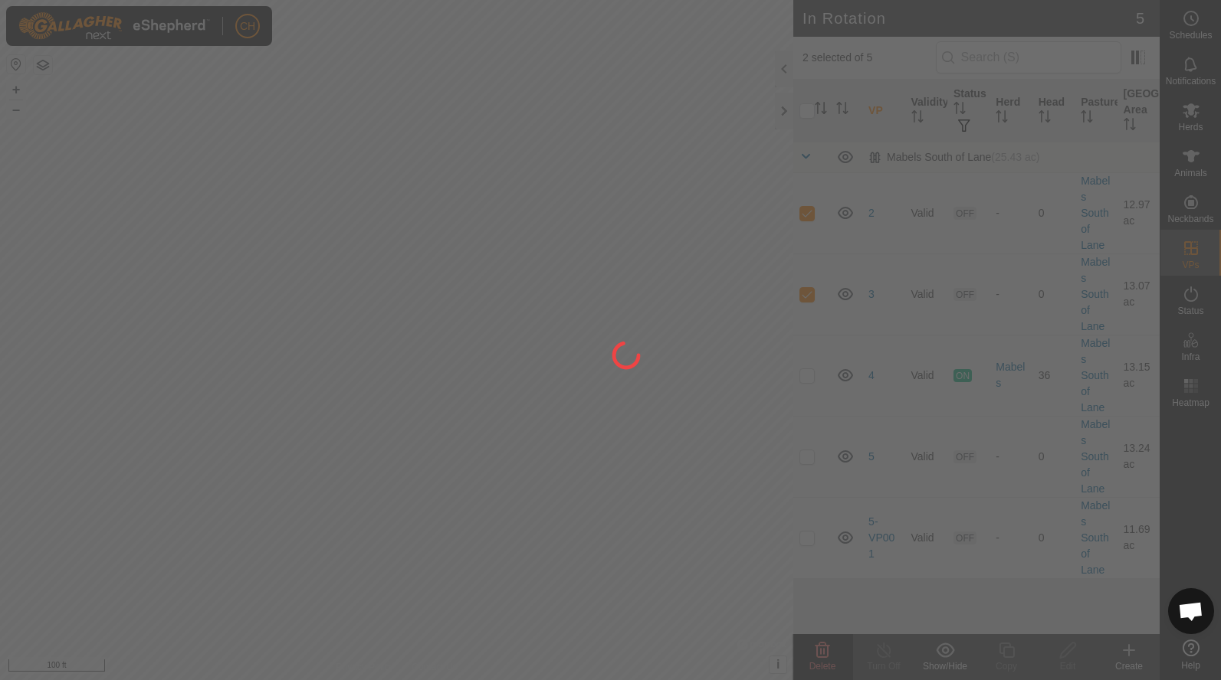
checkbox input "false"
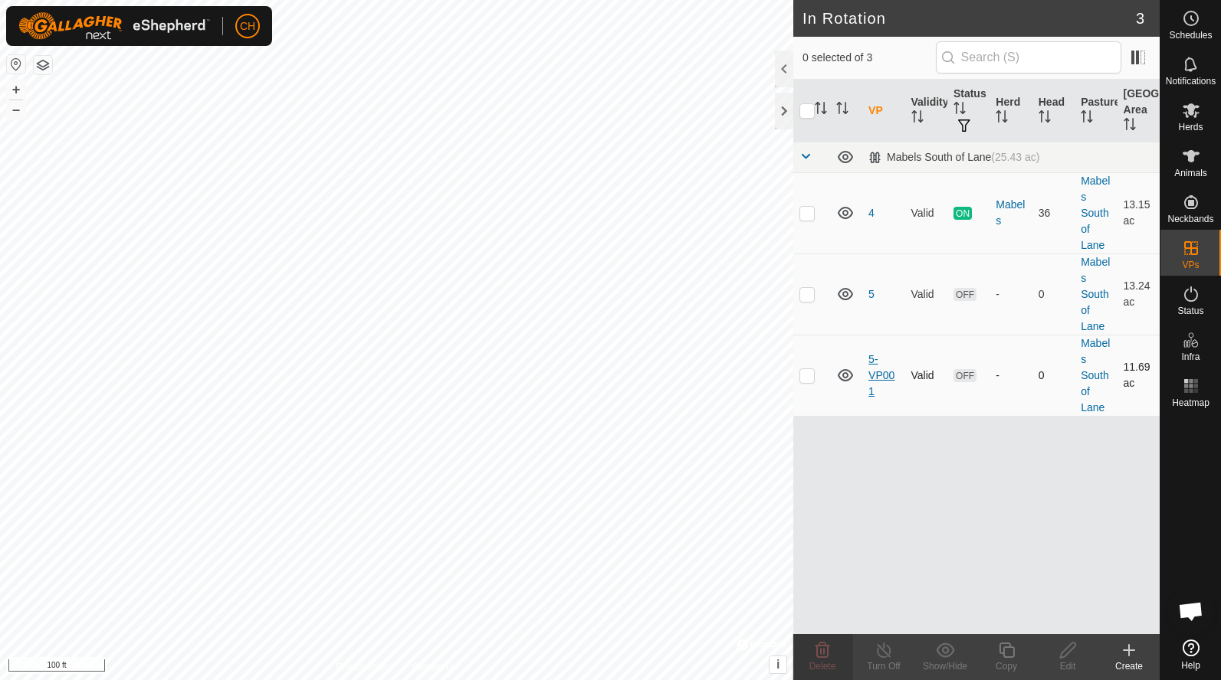
click at [888, 377] on link "5-VP001" at bounding box center [881, 375] width 26 height 44
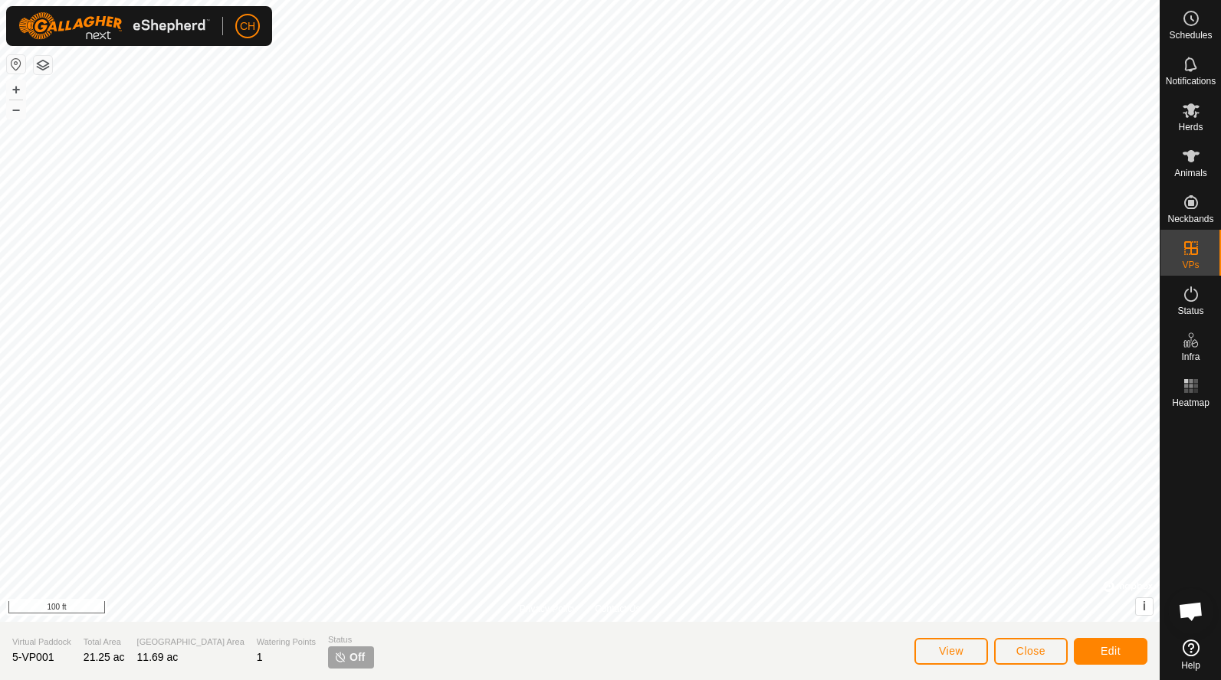
click at [1106, 654] on span "Edit" at bounding box center [1110, 651] width 20 height 12
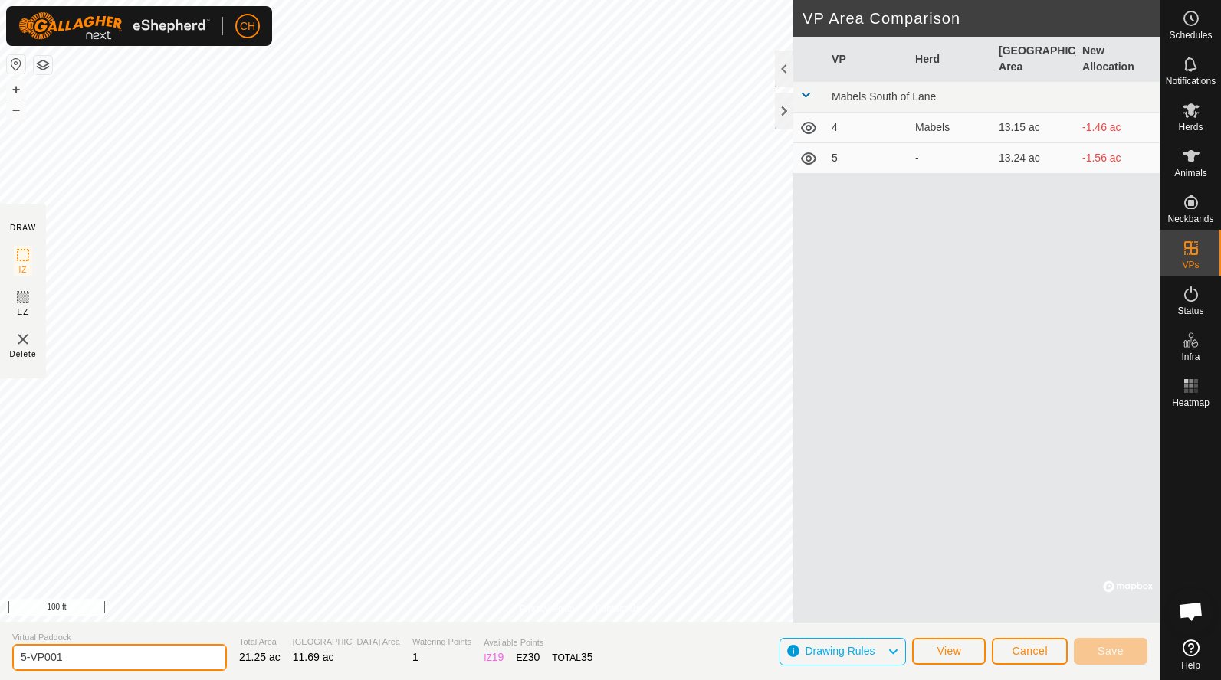
click at [100, 649] on input "5-VP001" at bounding box center [119, 657] width 215 height 27
click at [0, 644] on html "CH Schedules Notifications Herds Animals Neckbands VPs Status Infra Heatmap Hel…" at bounding box center [610, 340] width 1221 height 680
click at [74, 660] on input "5-VP001" at bounding box center [119, 657] width 215 height 27
type input "5"
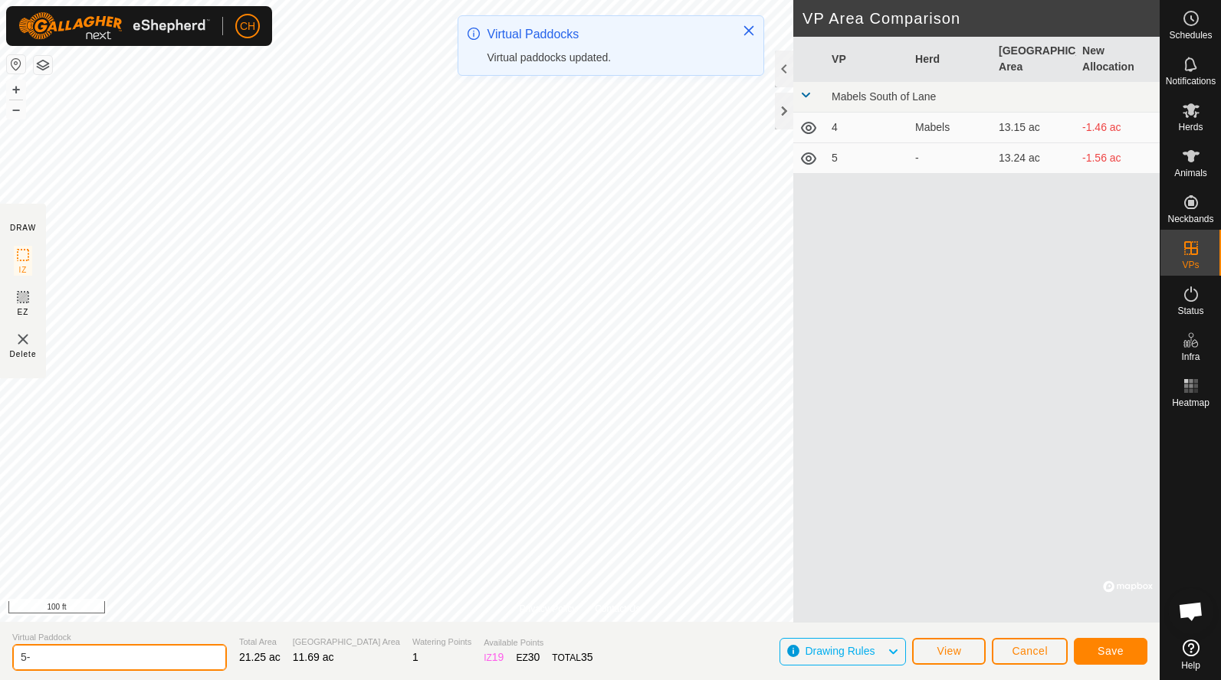
type input "5"
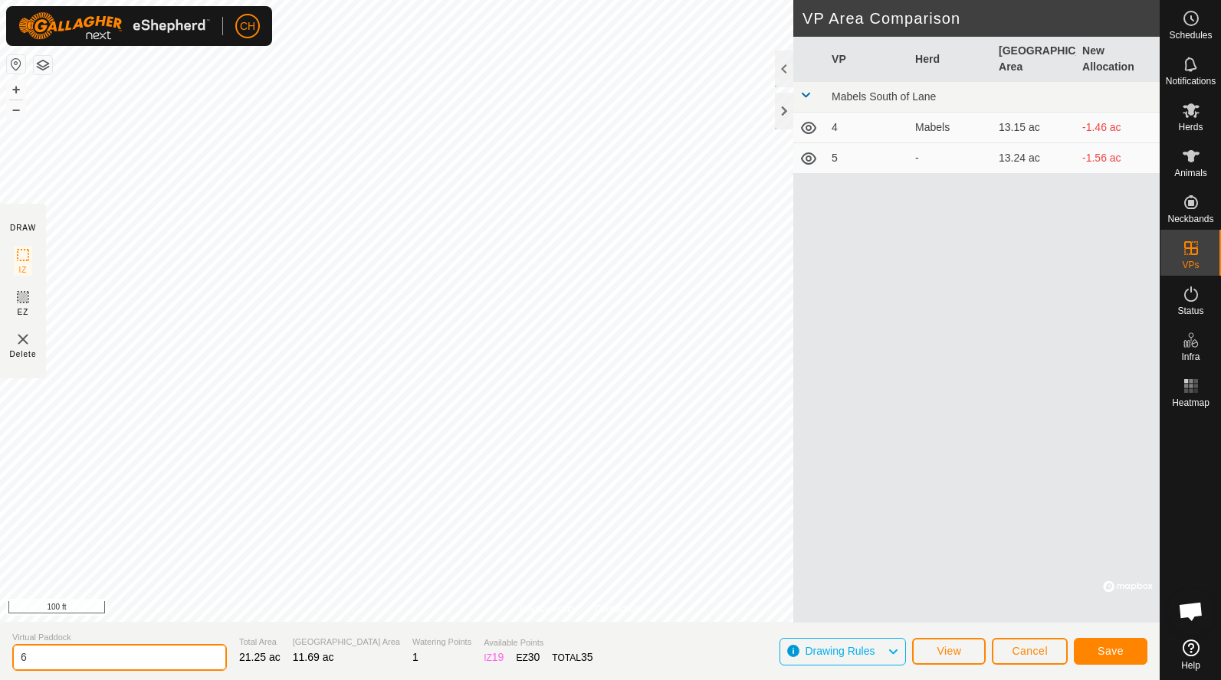
type input "6"
click at [1124, 654] on button "Save" at bounding box center [1110, 651] width 74 height 27
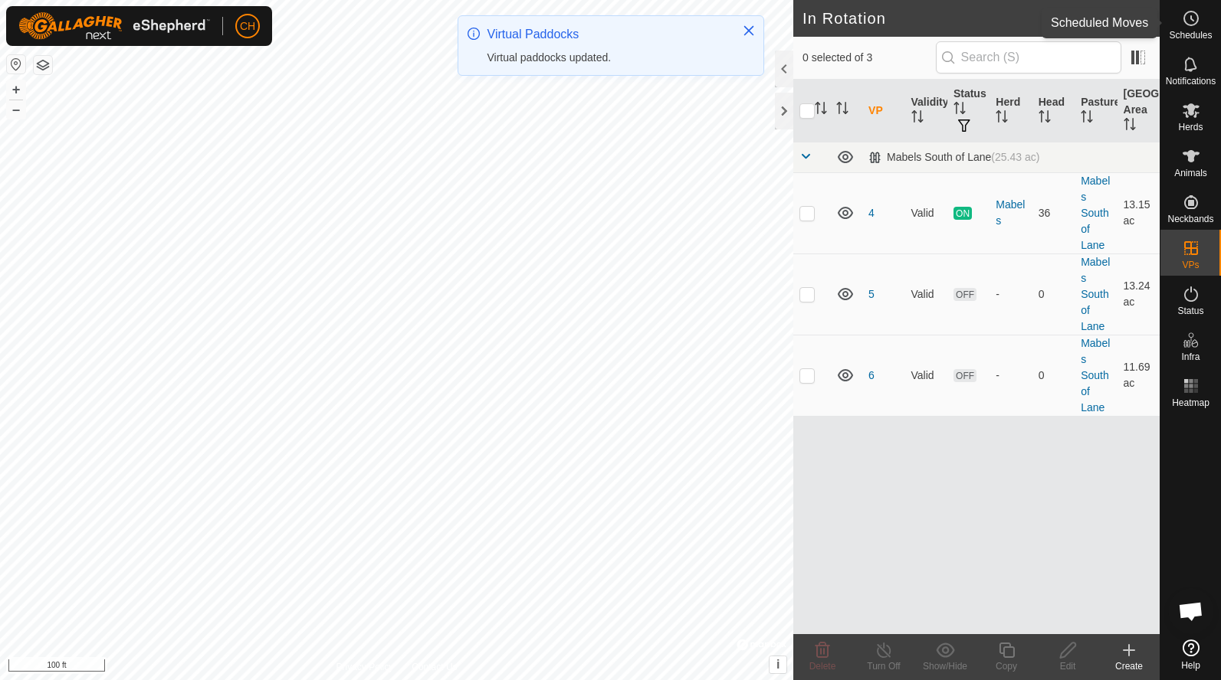
click at [1198, 32] on span "Schedules" at bounding box center [1190, 35] width 43 height 9
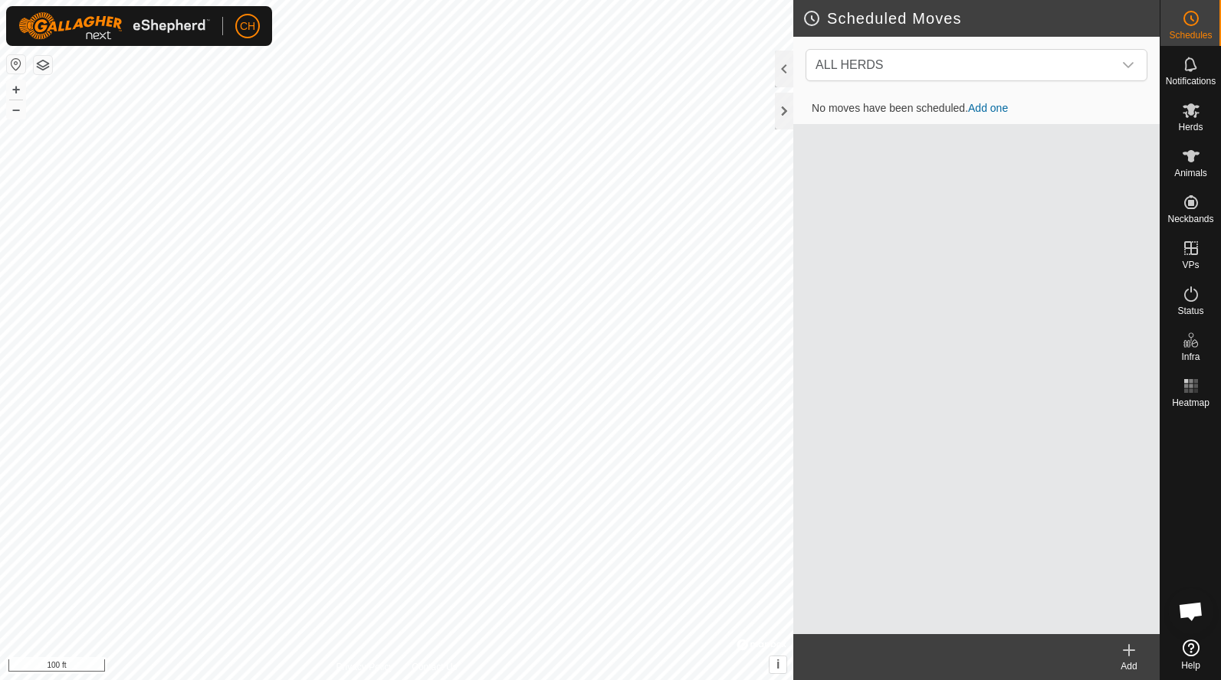
click at [988, 107] on link "Add one" at bounding box center [988, 108] width 40 height 12
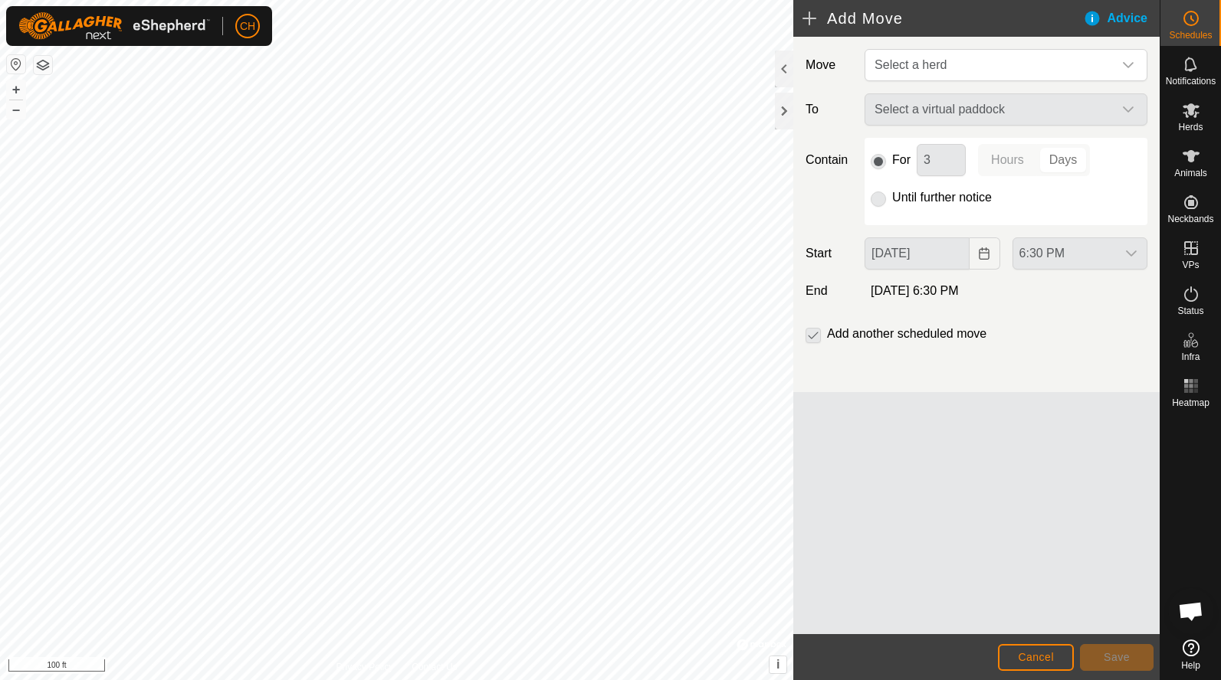
click at [941, 116] on div "Select a virtual paddock" at bounding box center [1005, 109] width 295 height 32
click at [943, 111] on div "Select a virtual paddock" at bounding box center [1005, 109] width 295 height 32
click at [1128, 107] on div "Select a virtual paddock" at bounding box center [1005, 109] width 295 height 32
click at [1041, 56] on span "Select a herd" at bounding box center [990, 65] width 244 height 31
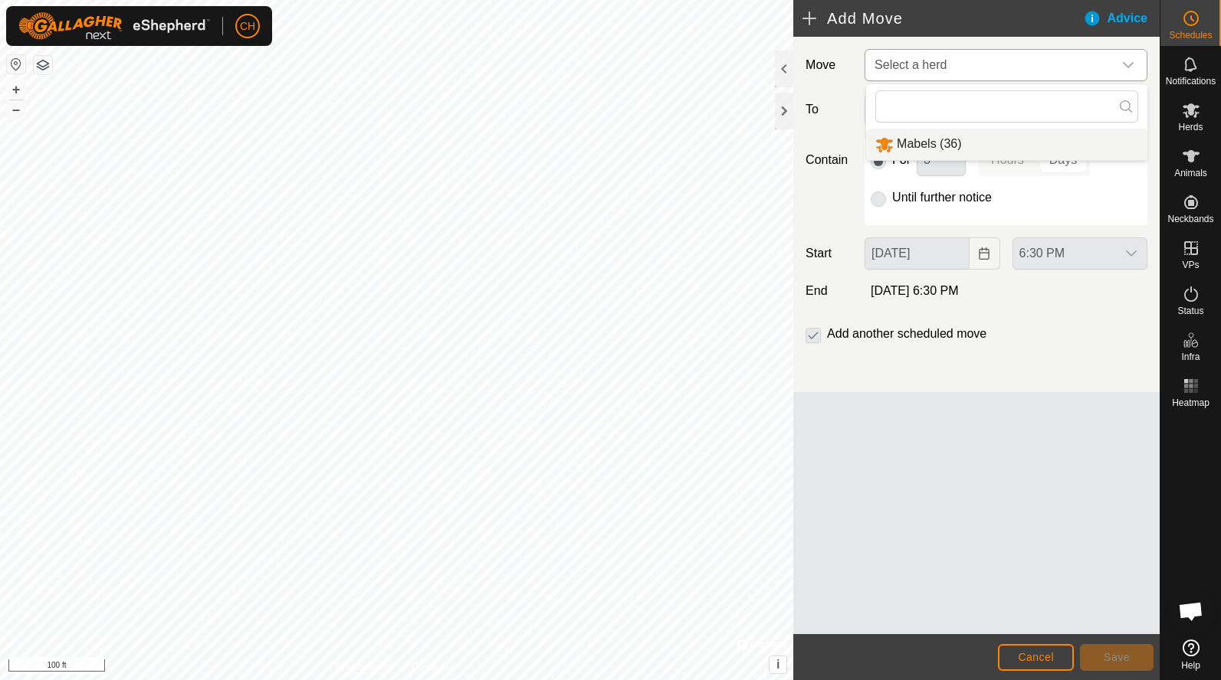
click at [994, 149] on li "Mabels (36)" at bounding box center [1006, 144] width 281 height 31
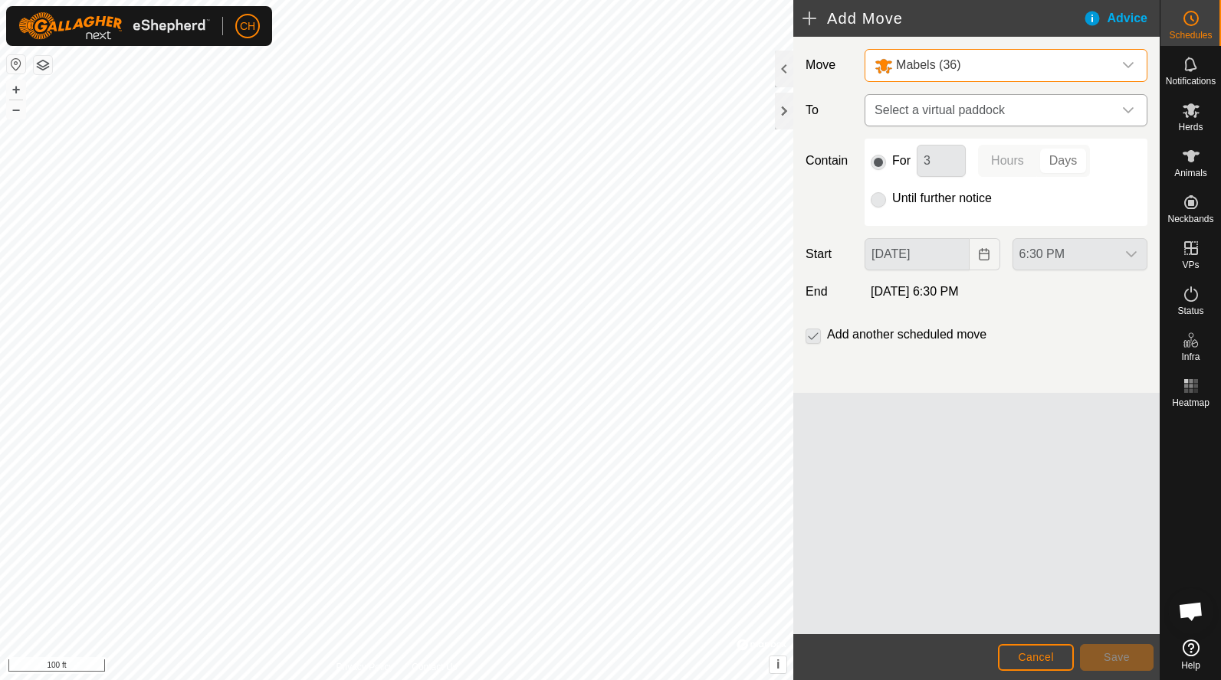
click at [1128, 107] on icon "dropdown trigger" at bounding box center [1128, 110] width 12 height 12
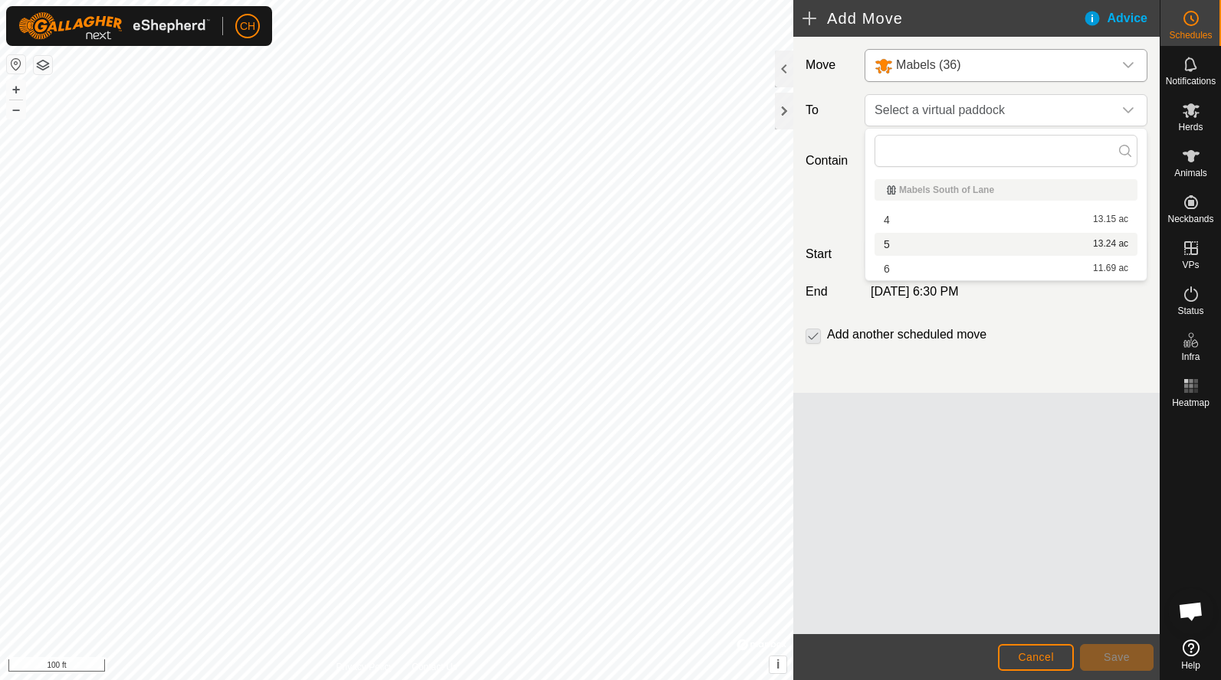
click at [982, 244] on li "5 13.24 ac" at bounding box center [1005, 244] width 263 height 23
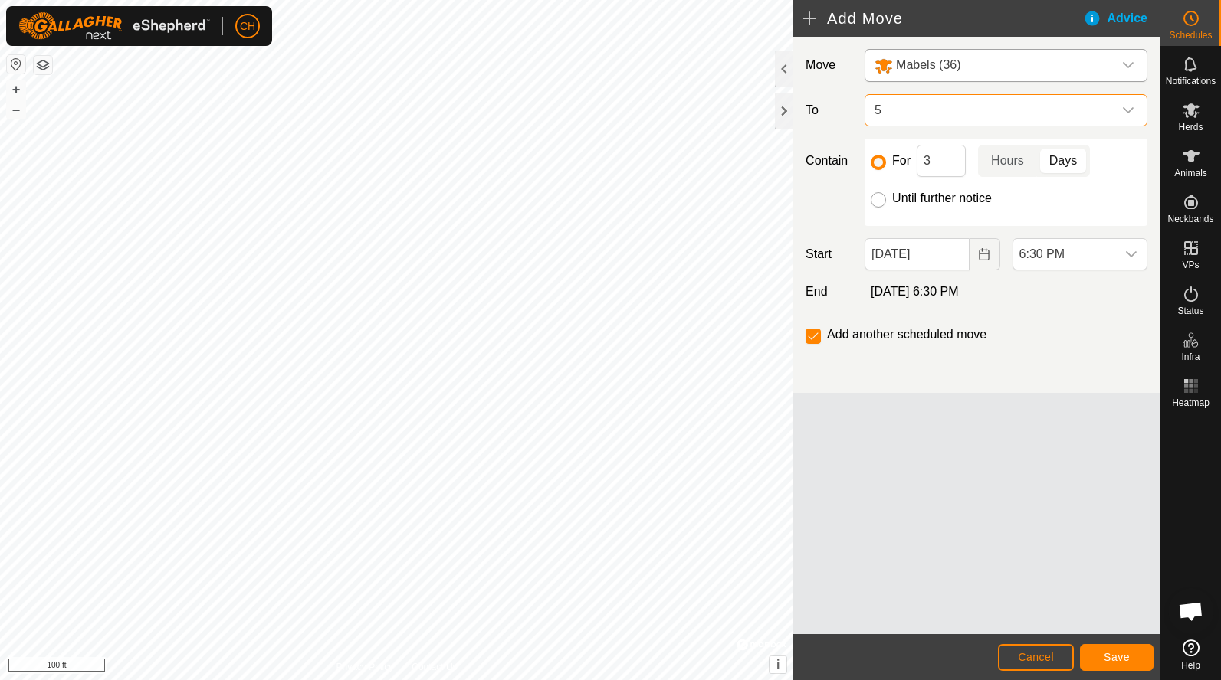
click at [877, 205] on input "Until further notice" at bounding box center [877, 199] width 15 height 15
radio input "true"
checkbox input "false"
click at [1070, 253] on span "6:30 PM" at bounding box center [1064, 254] width 103 height 31
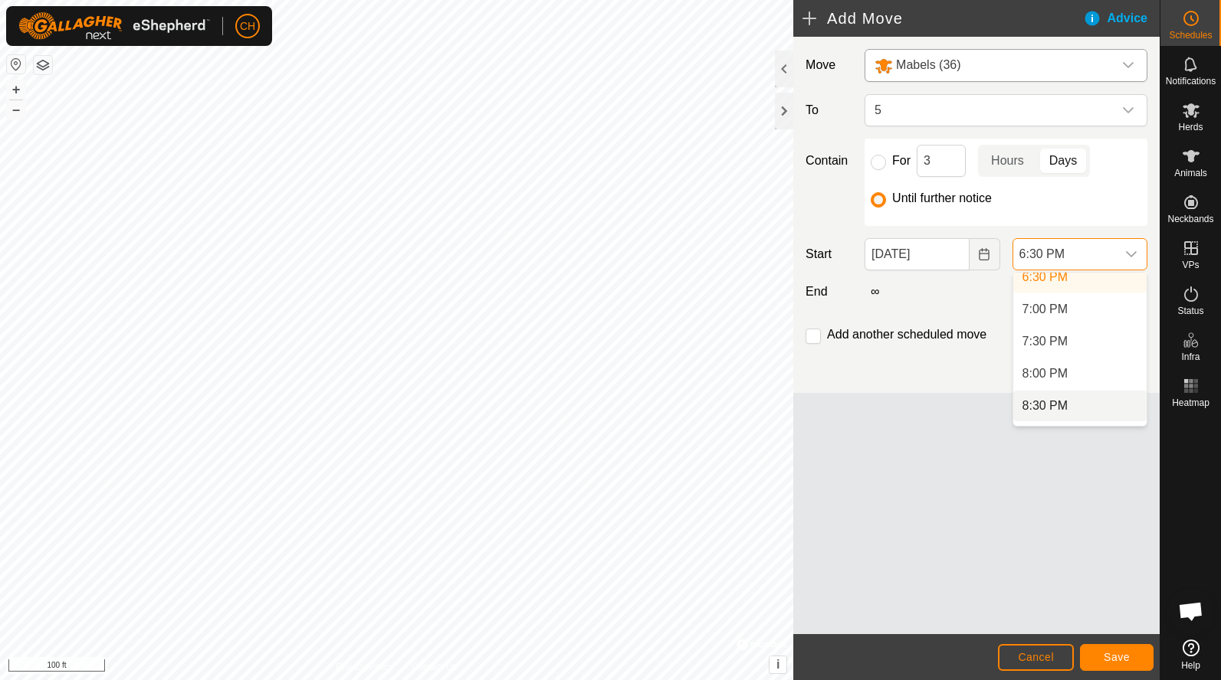
scroll to position [1247, 0]
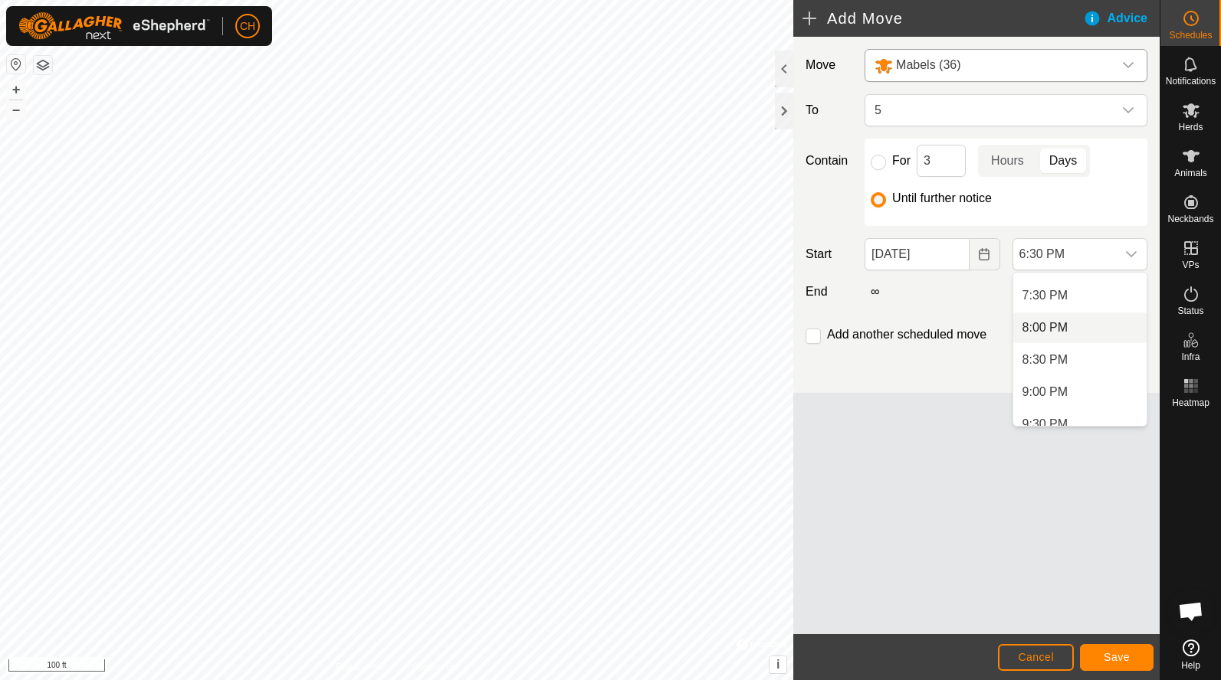
click at [1067, 329] on li "8:00 PM" at bounding box center [1079, 328] width 133 height 31
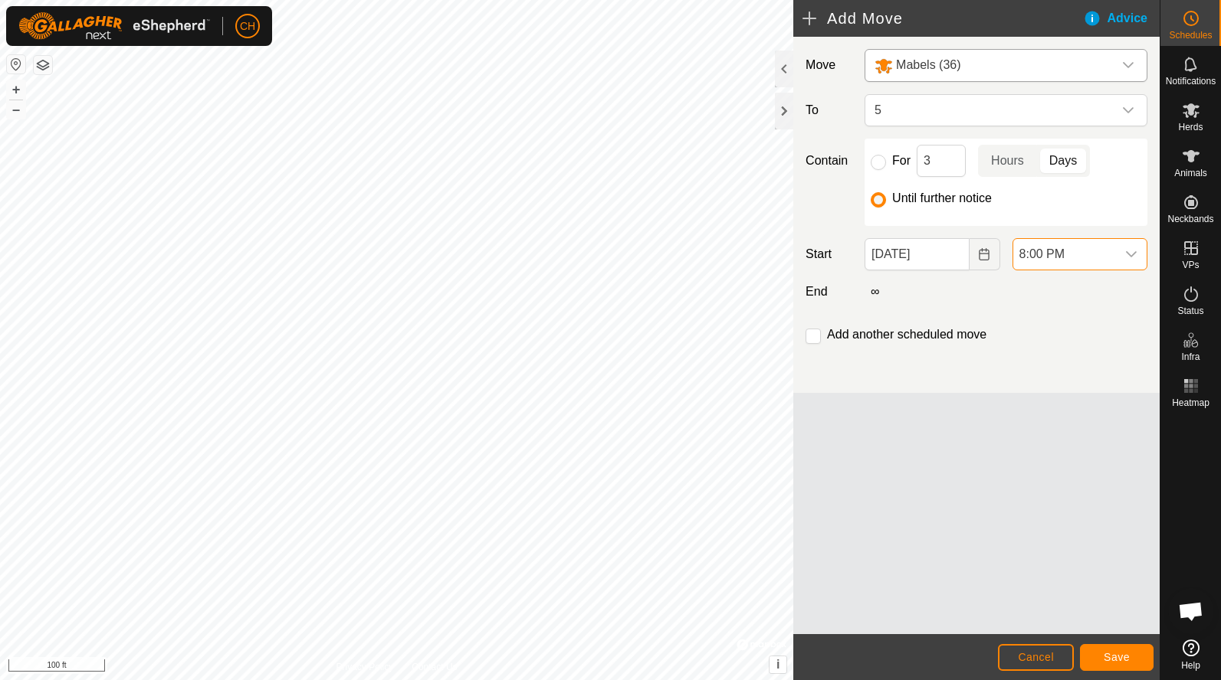
click at [1095, 250] on span "8:00 PM" at bounding box center [1064, 254] width 103 height 31
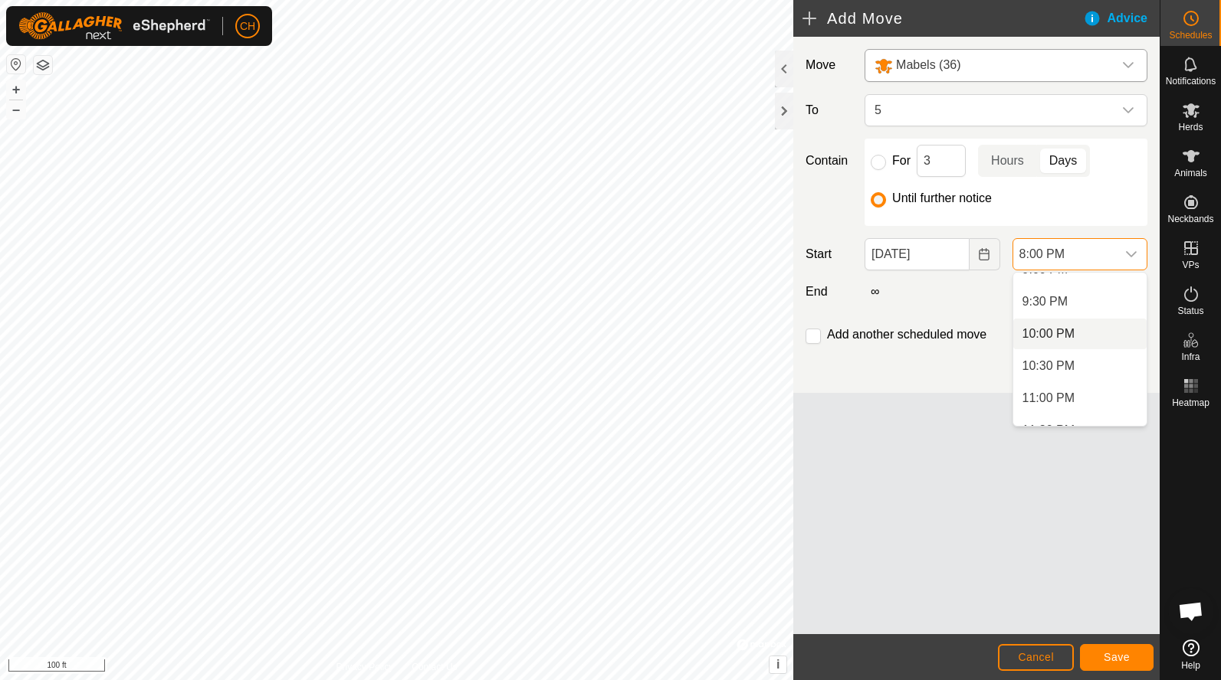
click at [1060, 335] on li "10:00 PM" at bounding box center [1079, 334] width 133 height 31
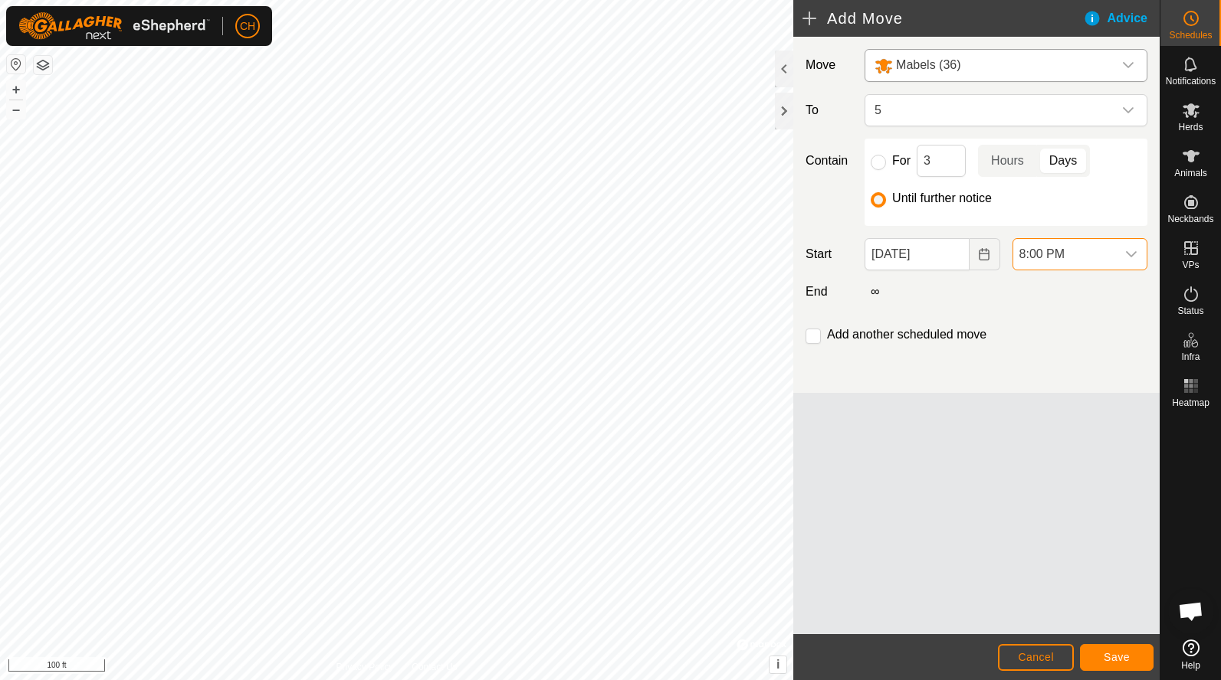
scroll to position [1287, 0]
click at [1133, 656] on button "Save" at bounding box center [1117, 657] width 74 height 27
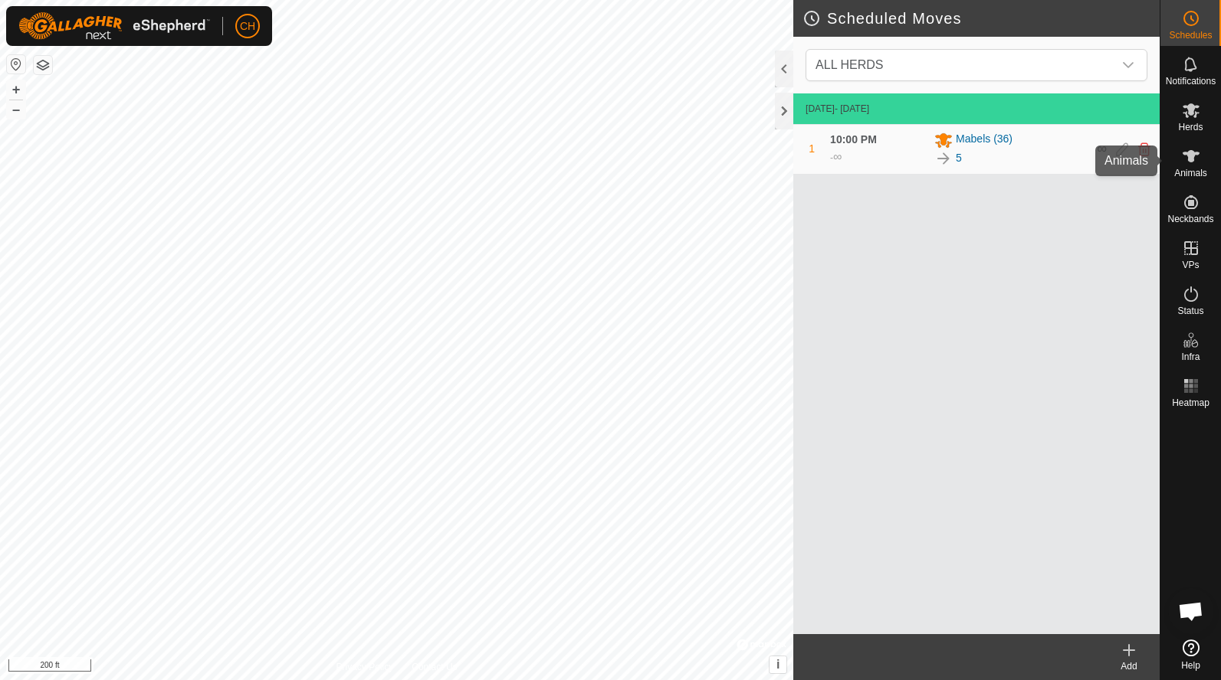
click at [1193, 173] on span "Animals" at bounding box center [1190, 173] width 33 height 9
